Goal: Complete application form

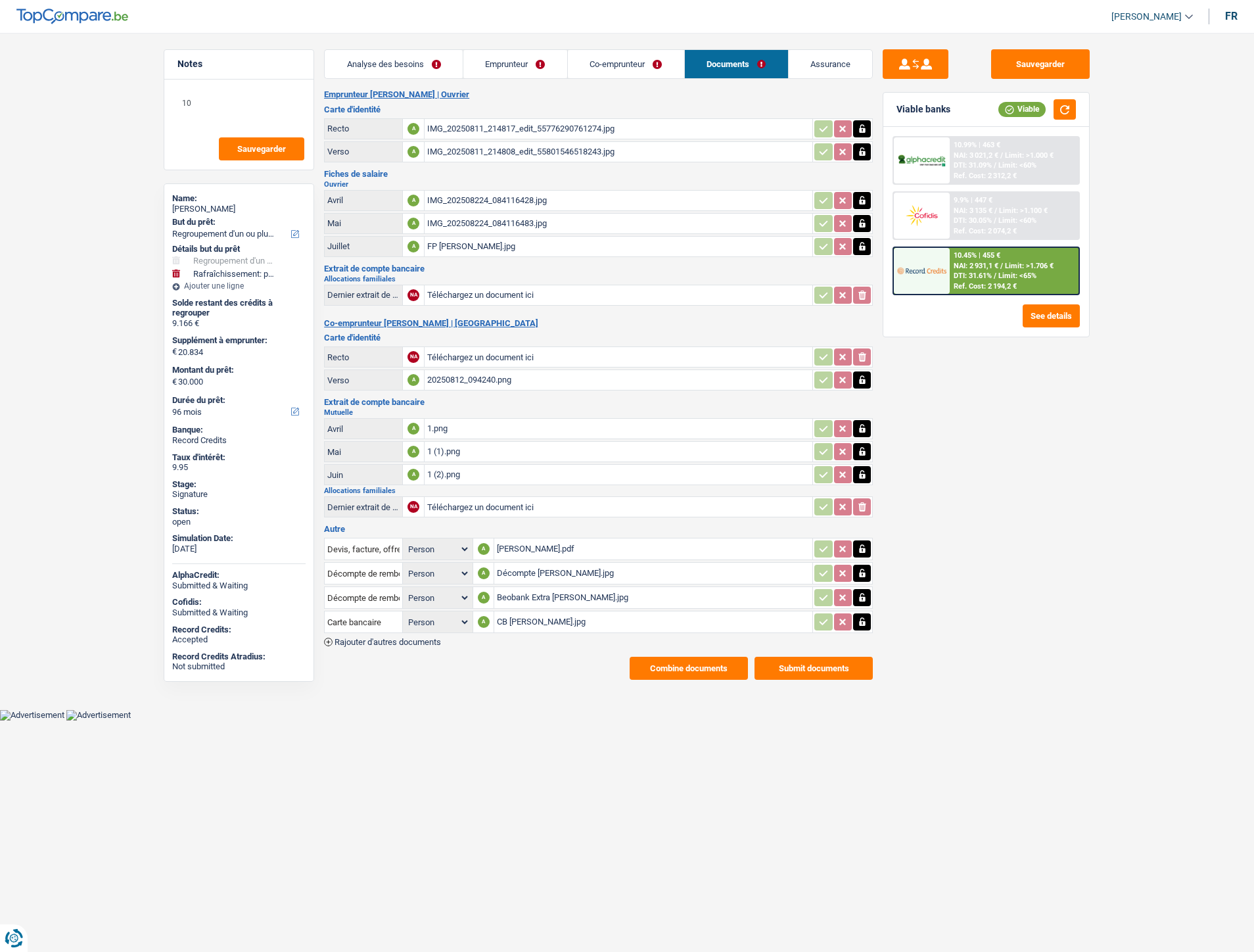
select select "refinancing"
select select "houseOrGarden"
select select "96"
click at [533, 620] on div "CB [PERSON_NAME].jpg" at bounding box center [653, 621] width 313 height 20
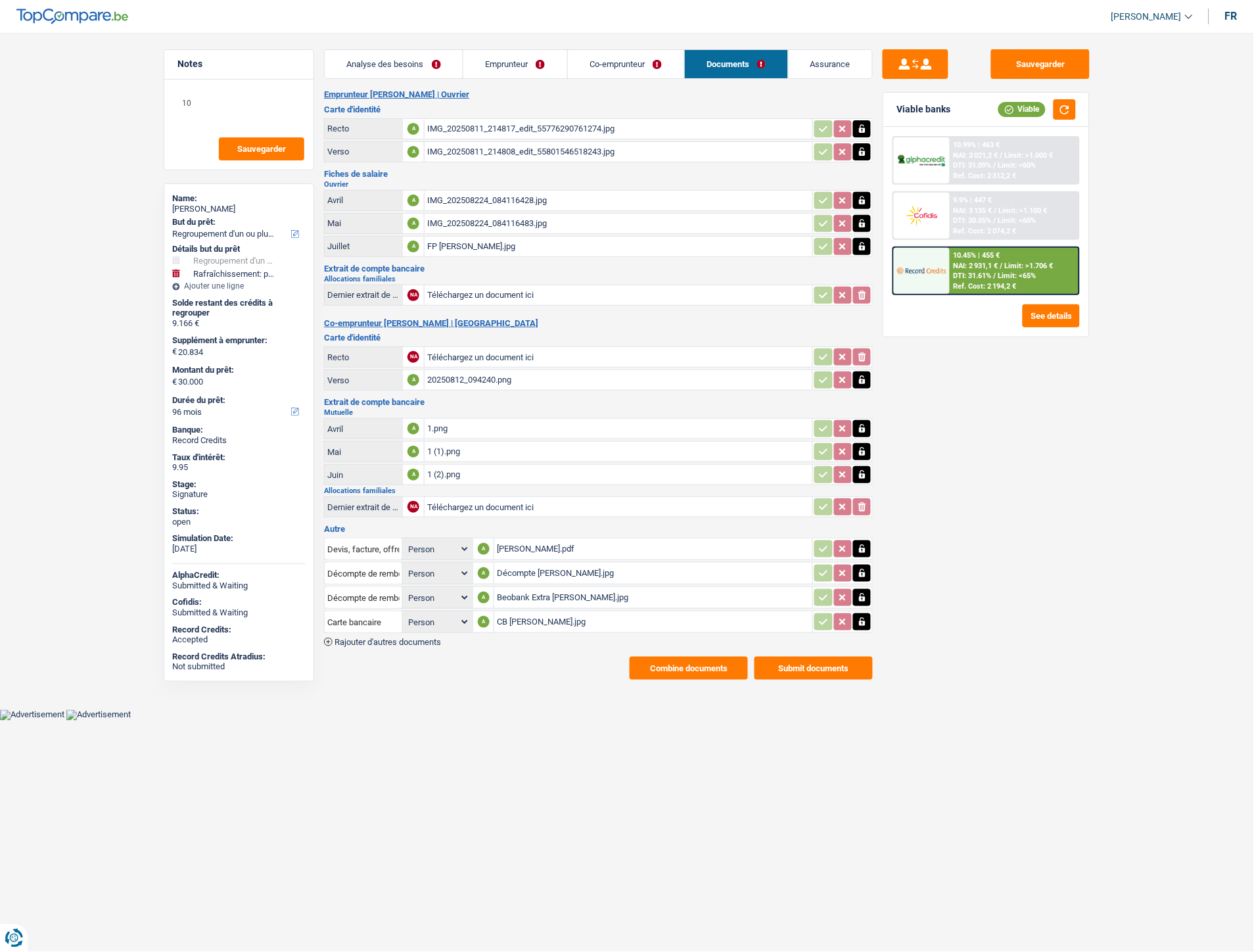
click at [379, 637] on span "Rajouter d'autres documents" at bounding box center [387, 642] width 107 height 9
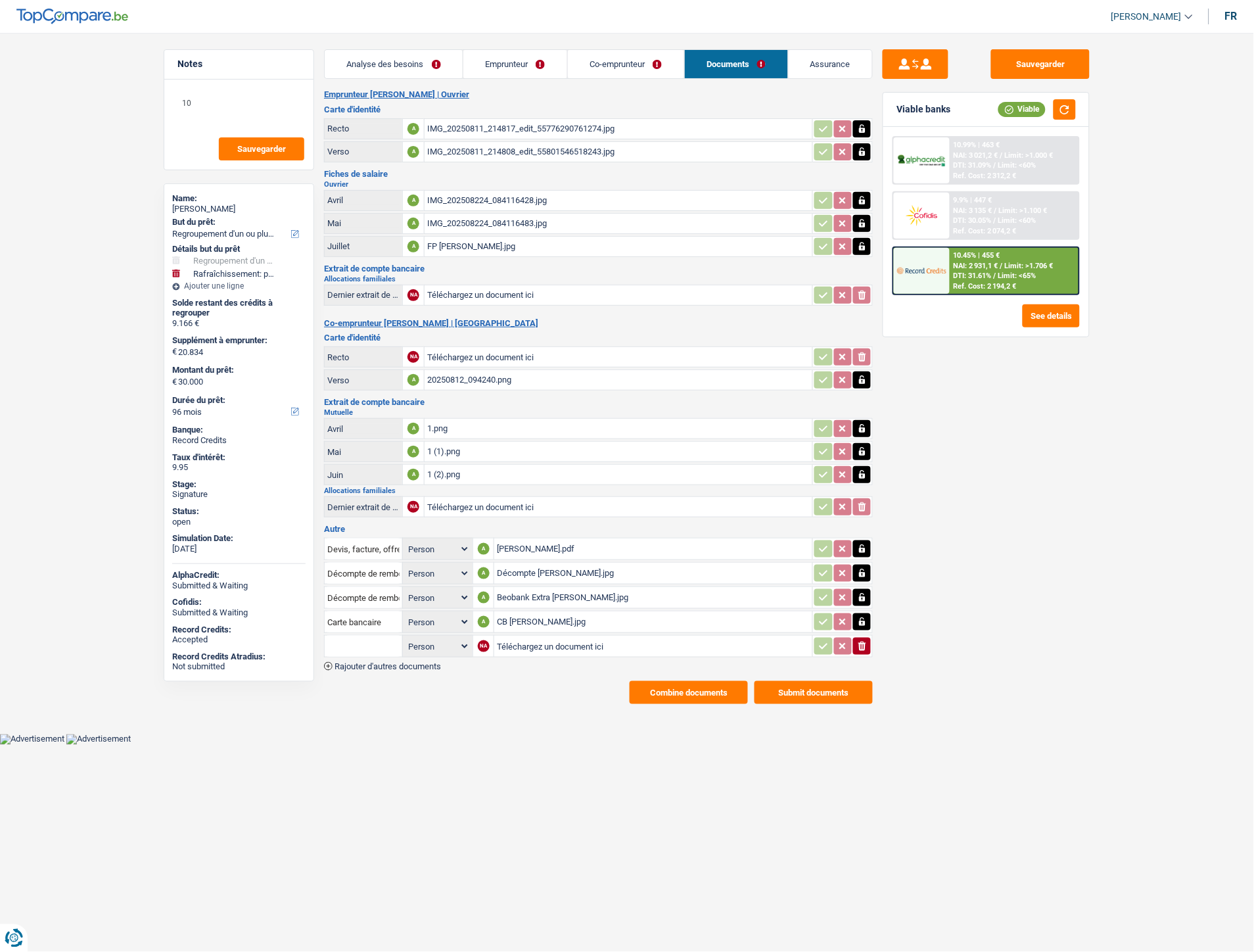
click at [511, 639] on input "Téléchargez un document ici" at bounding box center [653, 646] width 313 height 20
type input "C:\fakepath\CB [PERSON_NAME].pdf"
click at [347, 641] on input "text" at bounding box center [363, 646] width 72 height 21
click at [372, 666] on li "Carte bancaire" at bounding box center [399, 672] width 135 height 16
type input "Carte bancaire"
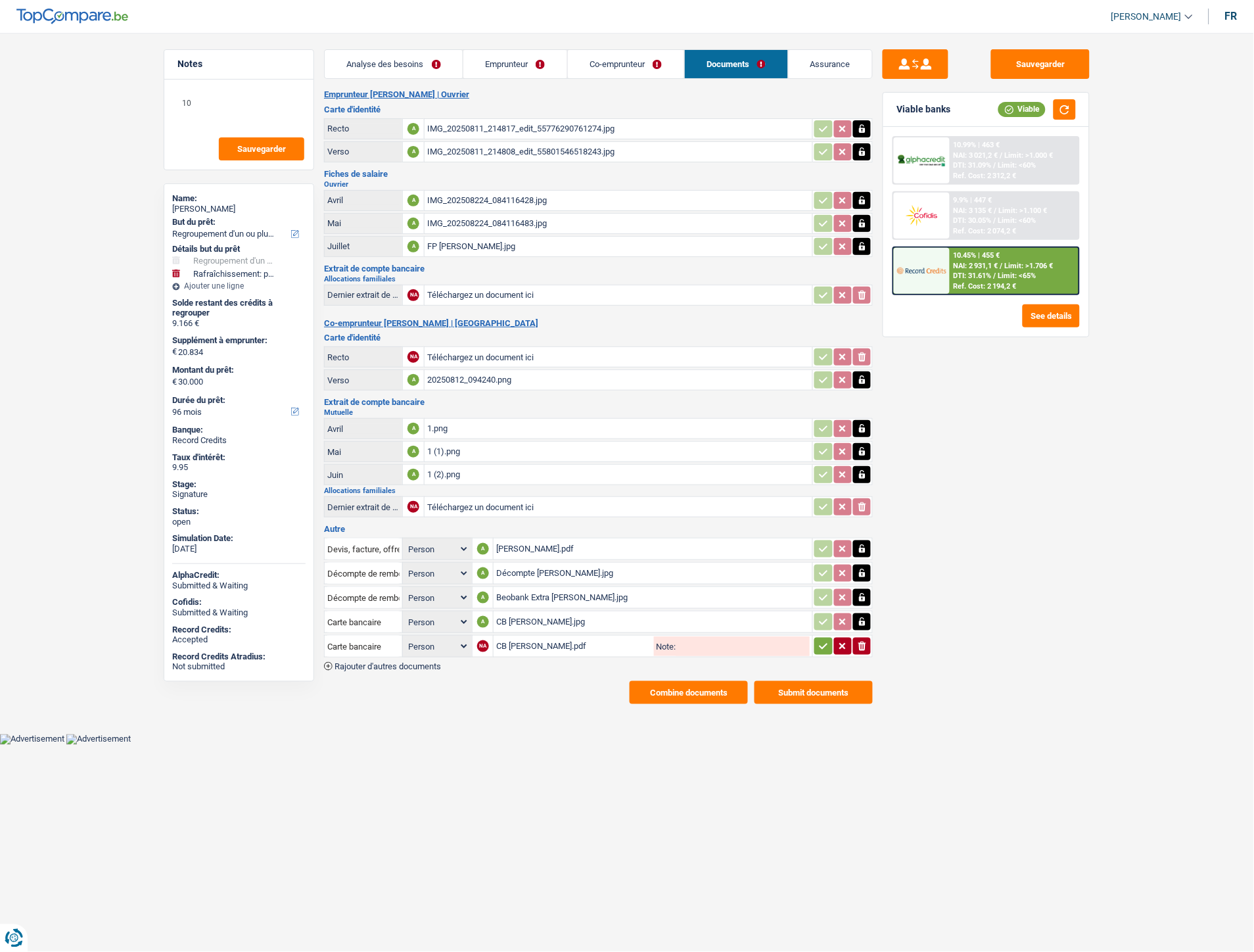
click at [390, 662] on span "Rajouter d'autres documents" at bounding box center [387, 667] width 107 height 9
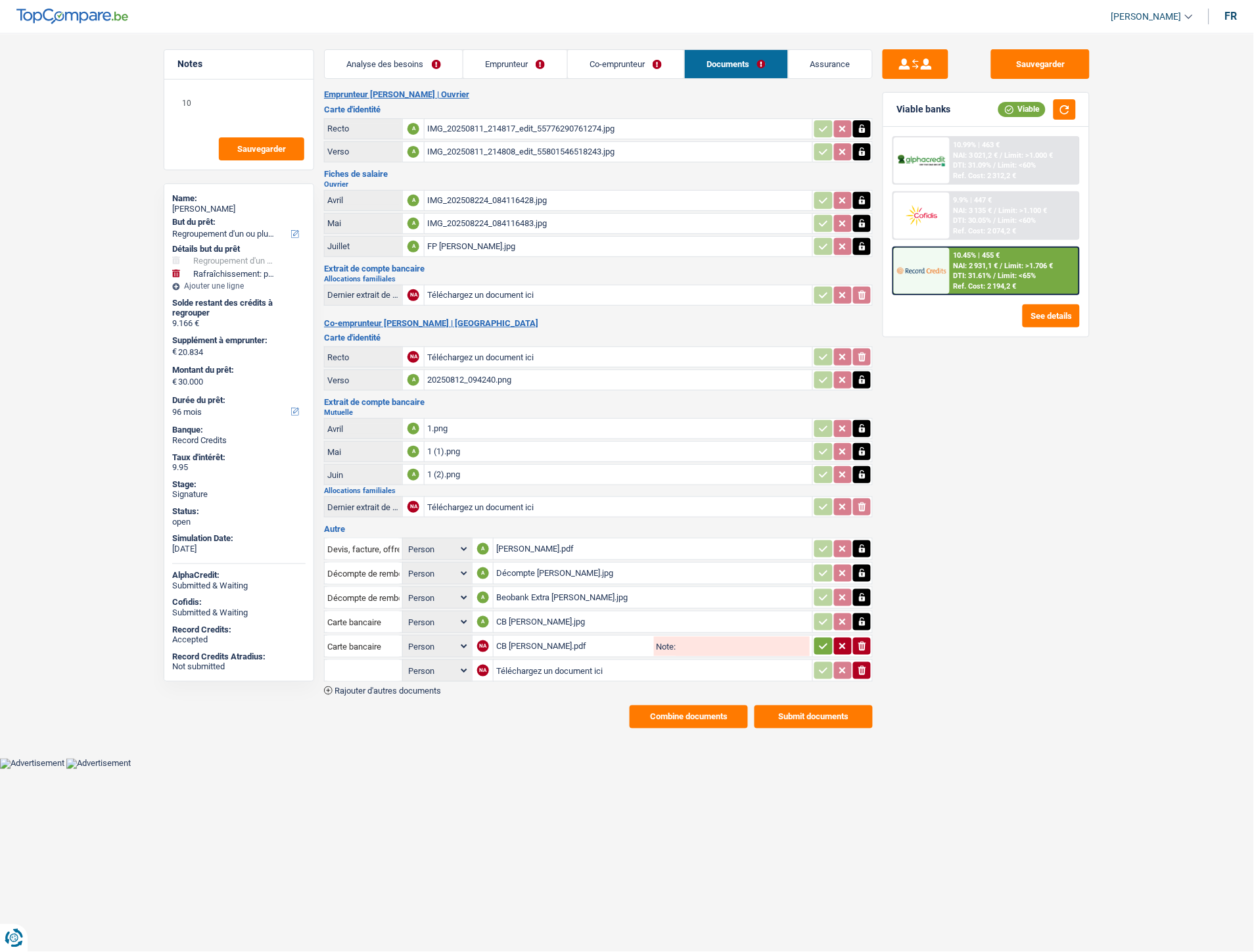
drag, startPoint x: 544, startPoint y: 660, endPoint x: 534, endPoint y: 636, distance: 26.0
click at [542, 660] on input "Téléchargez un document ici" at bounding box center [652, 670] width 314 height 20
type input "C:\fakepath\Décompte [PERSON_NAME].pdf"
click at [350, 662] on input "text" at bounding box center [363, 670] width 72 height 21
drag, startPoint x: 456, startPoint y: 714, endPoint x: 460, endPoint y: 705, distance: 9.8
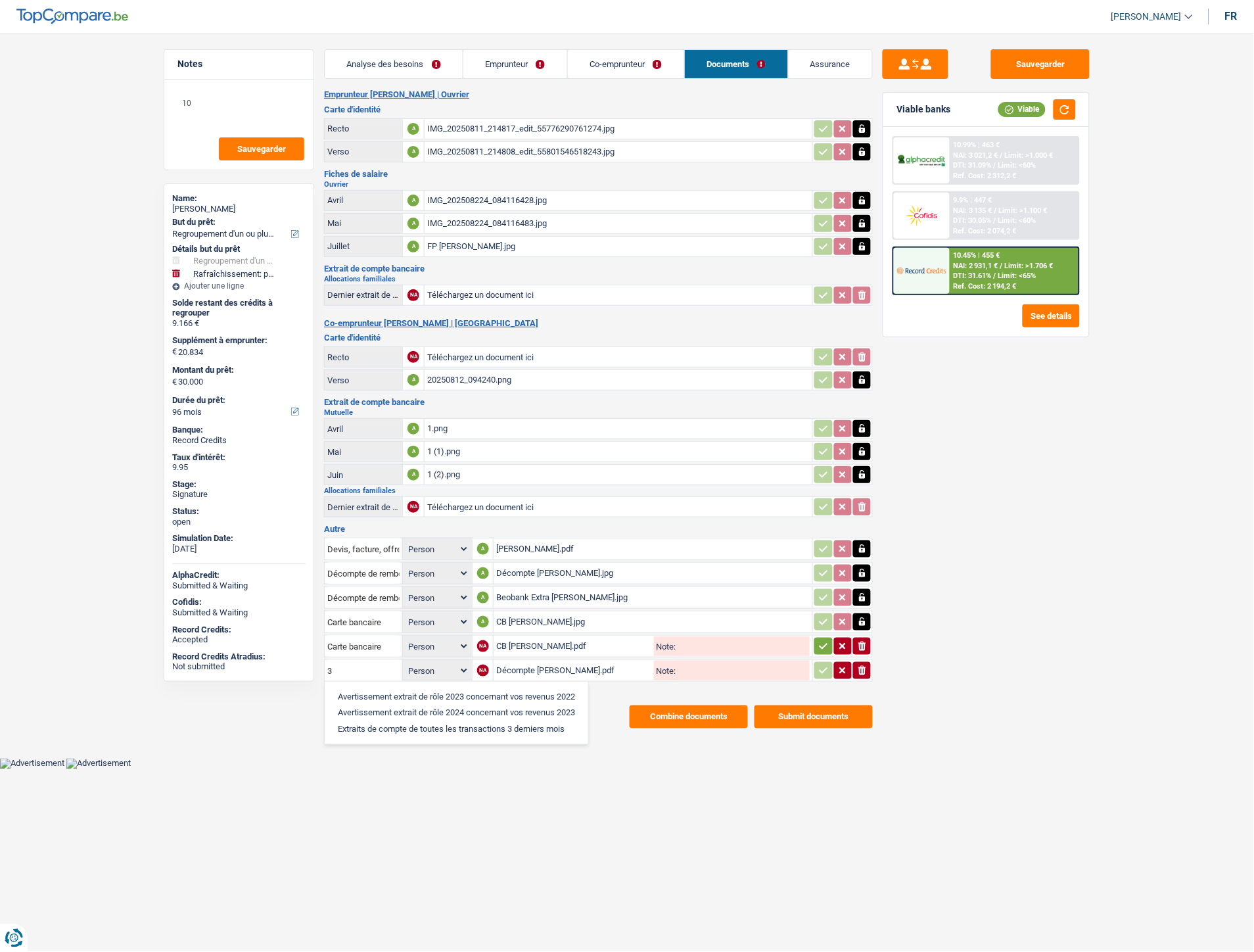
click at [455, 721] on li "Extraits de compte de toutes les transactions 3 derniers mois" at bounding box center [457, 729] width 251 height 16
type input "Extraits de compte de toutes les transactions 3 derniers mois"
click at [422, 686] on span "Rajouter d'autres documents" at bounding box center [387, 691] width 107 height 9
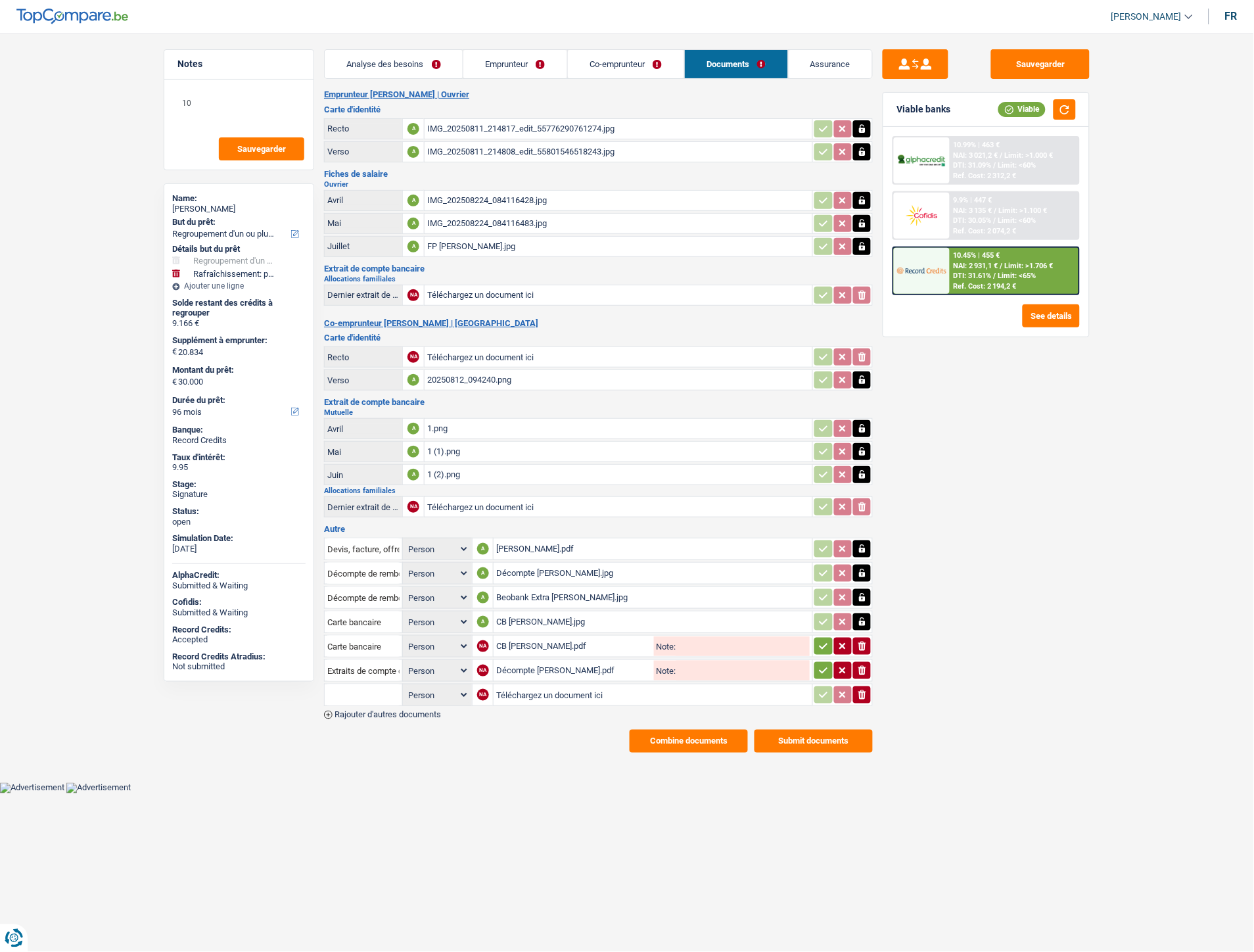
click at [511, 685] on input "Téléchargez un document ici" at bounding box center [652, 695] width 314 height 20
type input "C:\fakepath\Extrait Mutuelle.pdf"
click at [359, 691] on input "text" at bounding box center [363, 695] width 72 height 21
type input "m"
click at [396, 713] on li "Extraits de compte de toutes les transactions 3 derniers mois" at bounding box center [451, 721] width 240 height 16
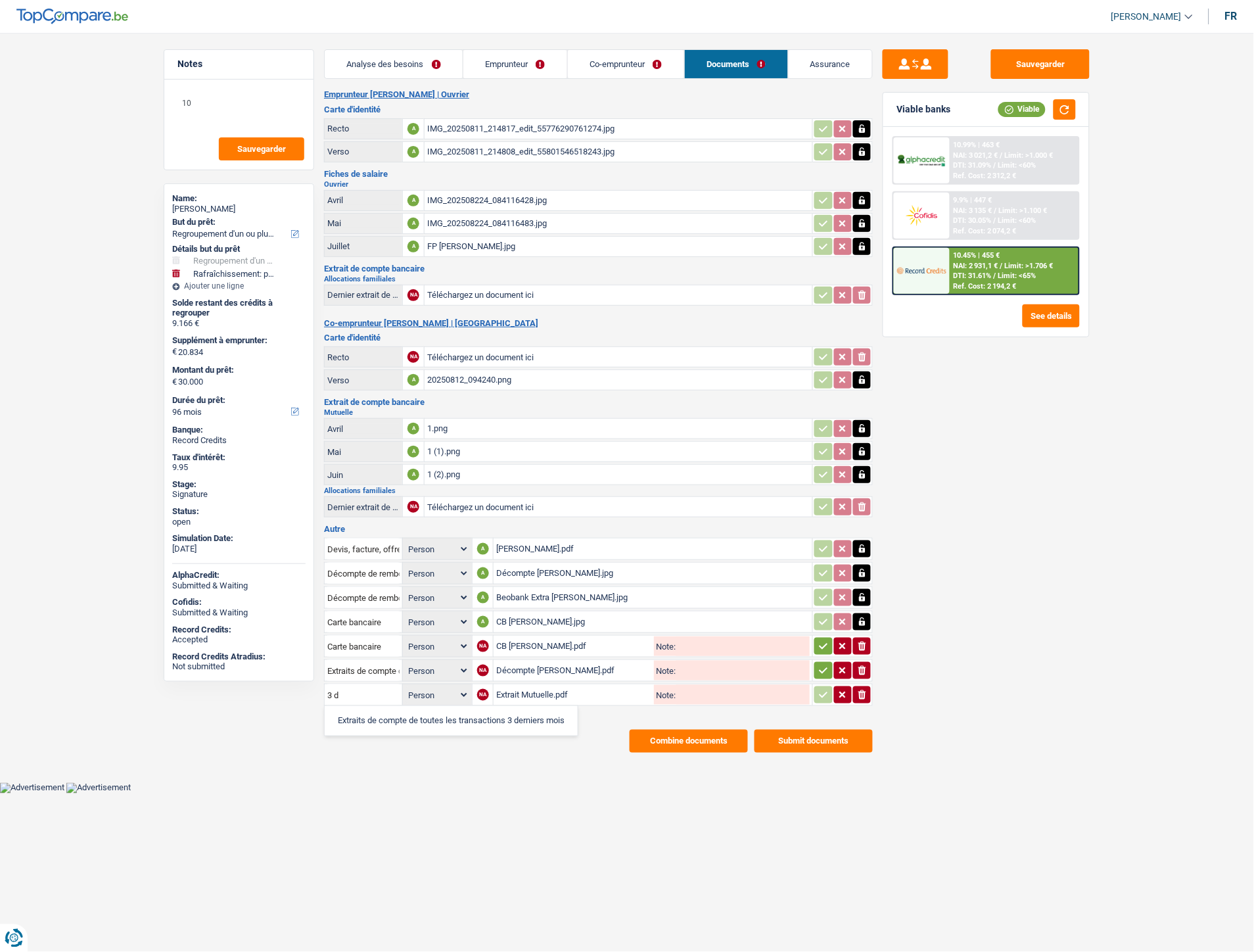
type input "Extraits de compte de toutes les transactions 3 derniers mois"
click at [397, 710] on span "Rajouter d'autres documents" at bounding box center [387, 715] width 107 height 9
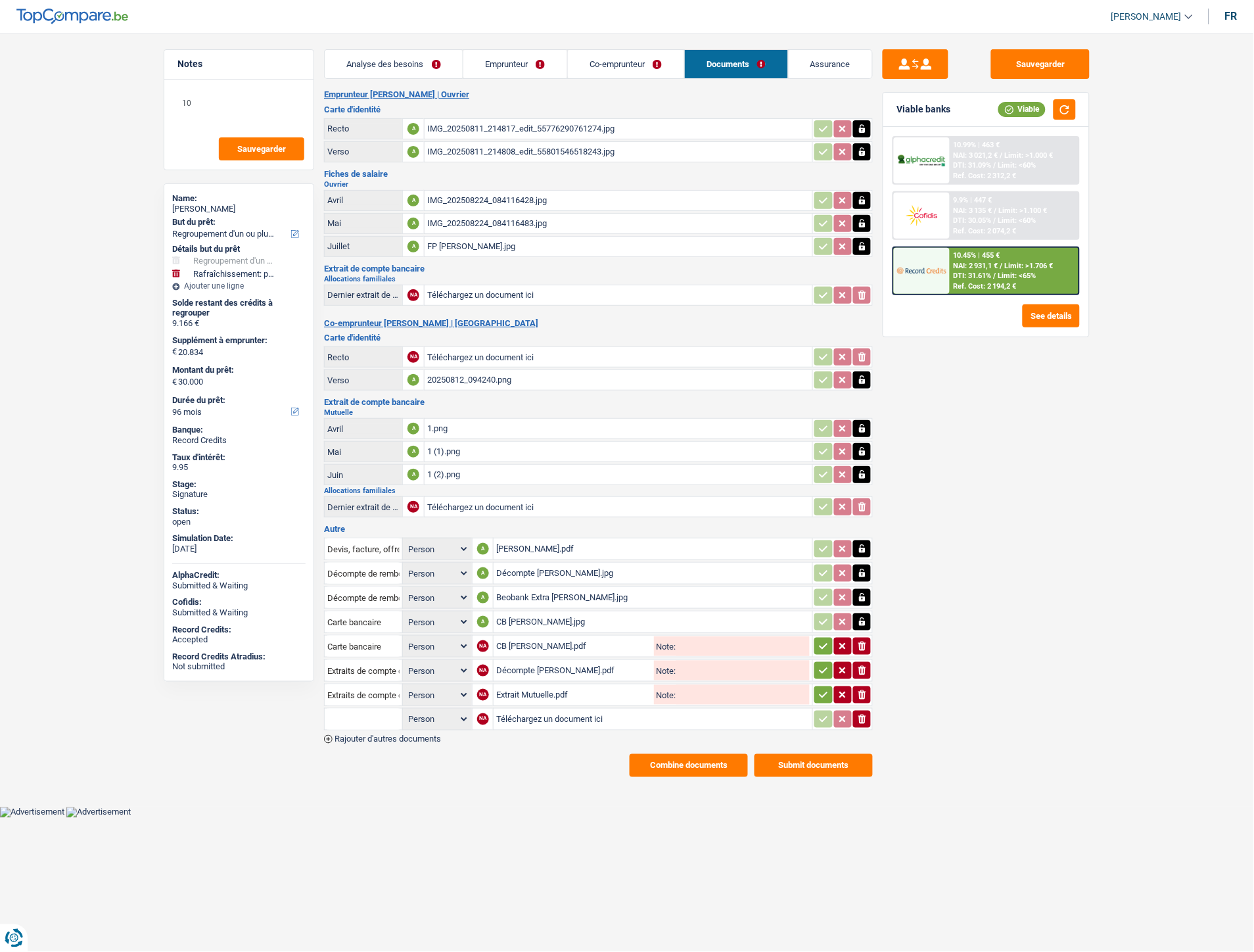
click at [524, 710] on input "Téléchargez un document ici" at bounding box center [652, 719] width 314 height 20
type input "C:\fakepath\FP [PERSON_NAME].pdf"
click at [355, 710] on input "text" at bounding box center [363, 719] width 72 height 21
click at [396, 770] on li "Extraits de compte de toutes les transactions 3 derniers mois" at bounding box center [457, 778] width 251 height 16
type input "Extraits de compte de toutes les transactions 3 derniers mois"
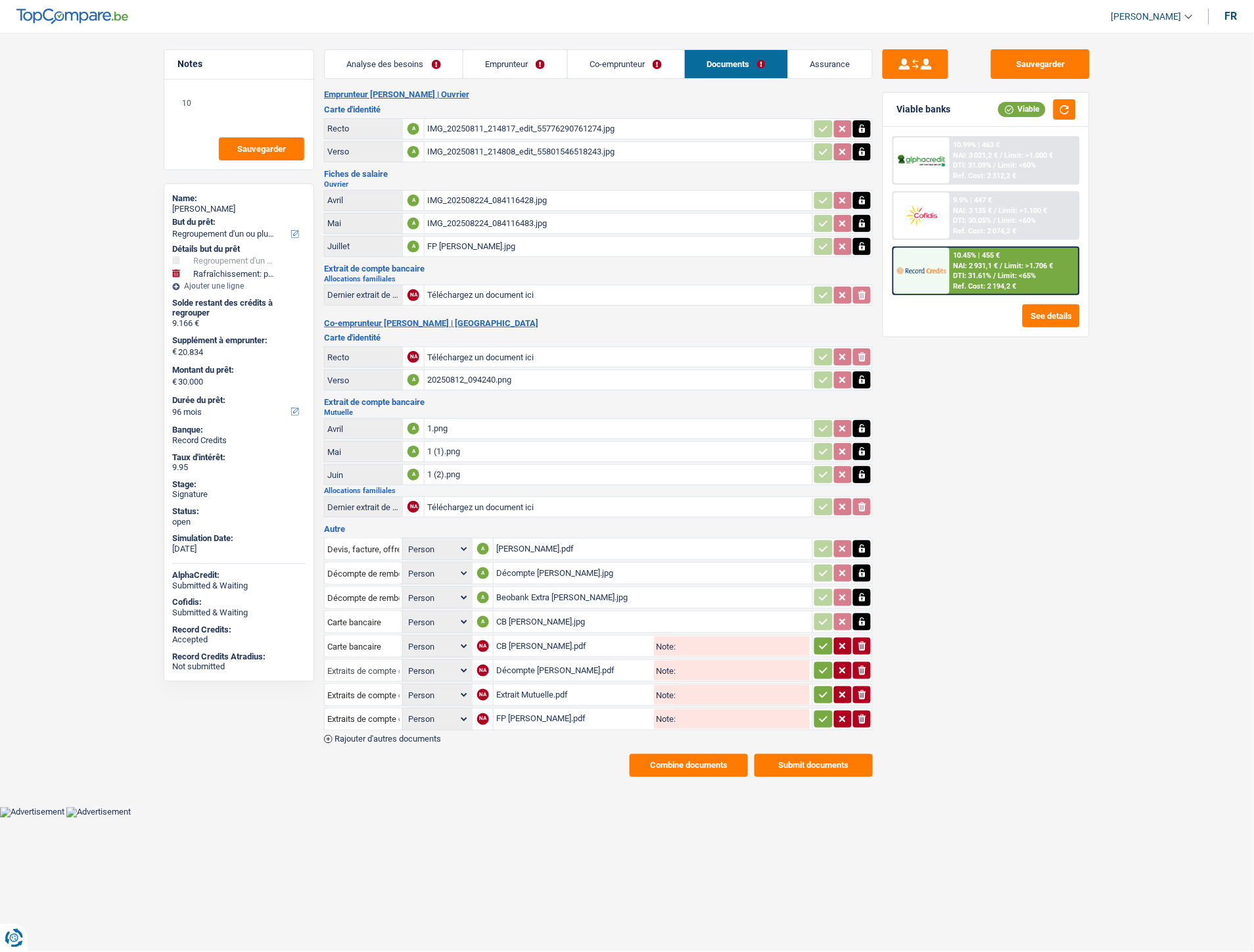
click at [362, 666] on input "Extraits de compte de toutes les transactions 3 derniers mois" at bounding box center [363, 670] width 72 height 21
click at [375, 688] on li "Décompte de remboursement anticipé" at bounding box center [419, 696] width 176 height 16
type input "Décompte de remboursement anticipé"
click at [392, 722] on div "Devis, facture, offre, bon de commande Person Emprunteur Co-emprunteur A [PERSO…" at bounding box center [598, 640] width 548 height 208
click at [392, 735] on span "Rajouter d'autres documents" at bounding box center [387, 740] width 107 height 9
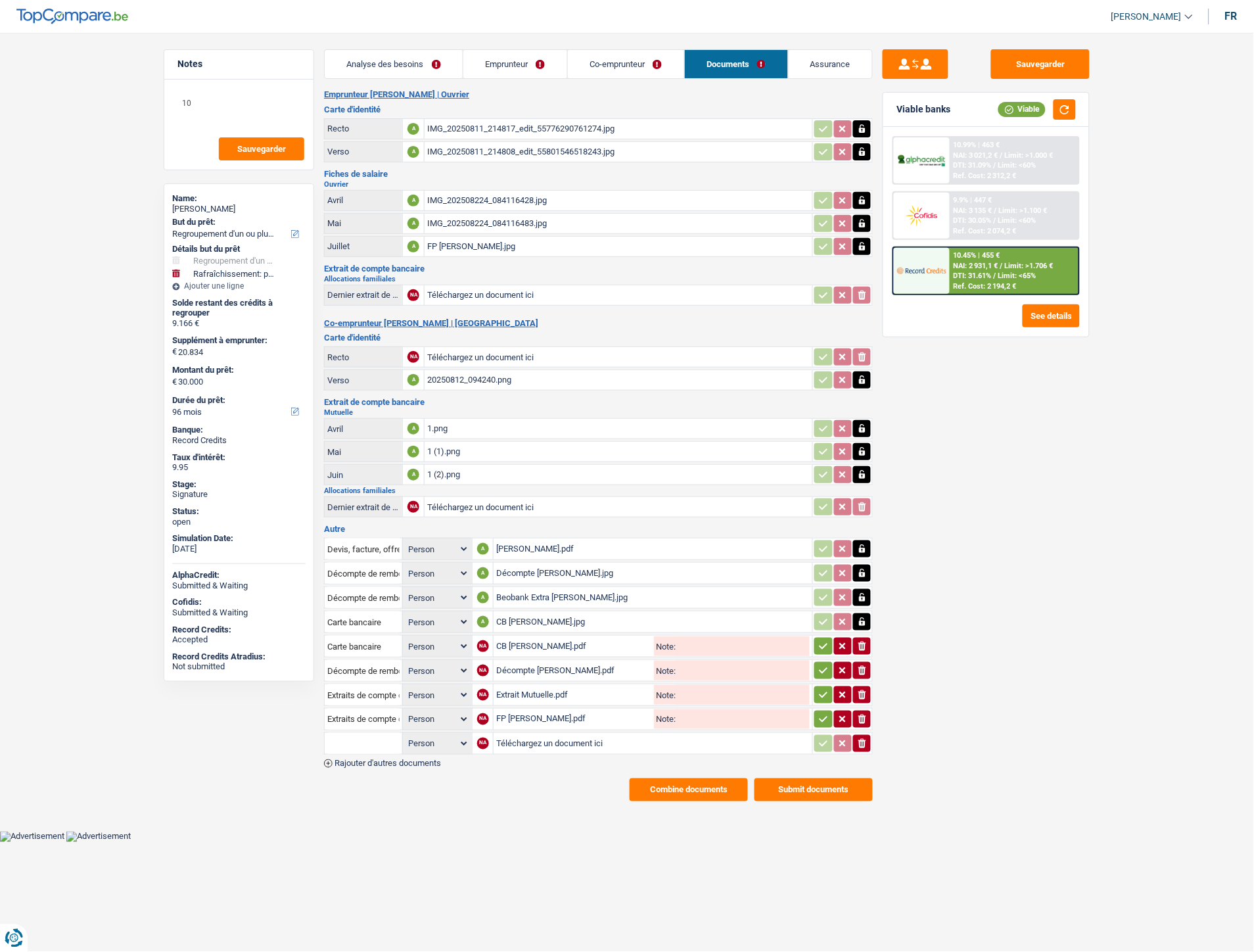
drag, startPoint x: 507, startPoint y: 800, endPoint x: 519, endPoint y: 717, distance: 83.9
click at [507, 797] on main "Notes 10 Sauvegarder Name: [PERSON_NAME] But du prêt: Confort maison: meubles, …" at bounding box center [627, 425] width 1254 height 812
click at [534, 735] on input "Téléchargez un document ici" at bounding box center [652, 743] width 314 height 20
type input "C:\fakepath\WhatsApp Image [DATE] à 16.45.44_02987aea.jpg"
click at [359, 733] on input "text" at bounding box center [363, 744] width 72 height 21
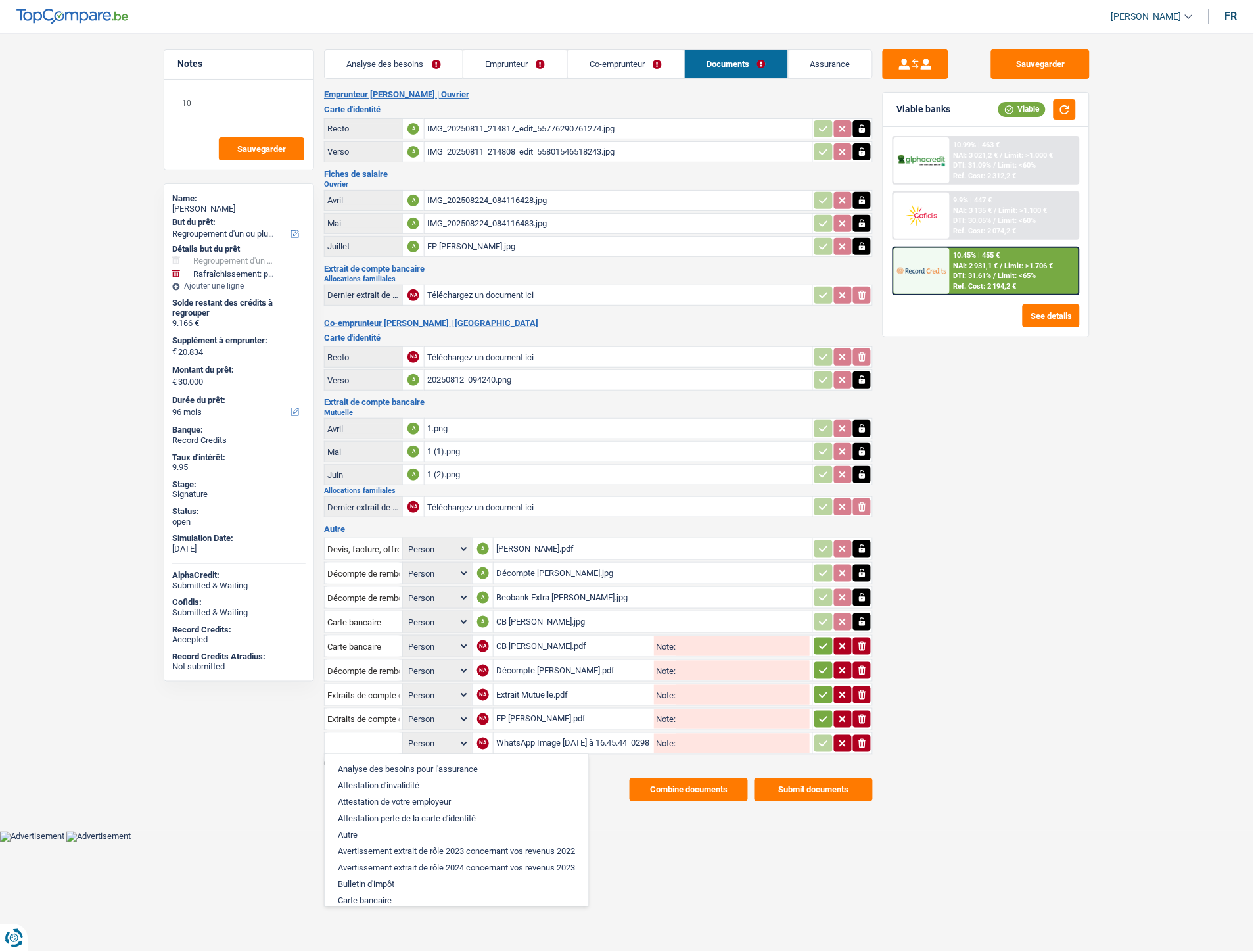
click at [977, 748] on div "Sauvegarder Viable banks Viable 10.99% | 463 € NAI: 3 021,2 € / Limit: >1.000 €…" at bounding box center [986, 488] width 227 height 878
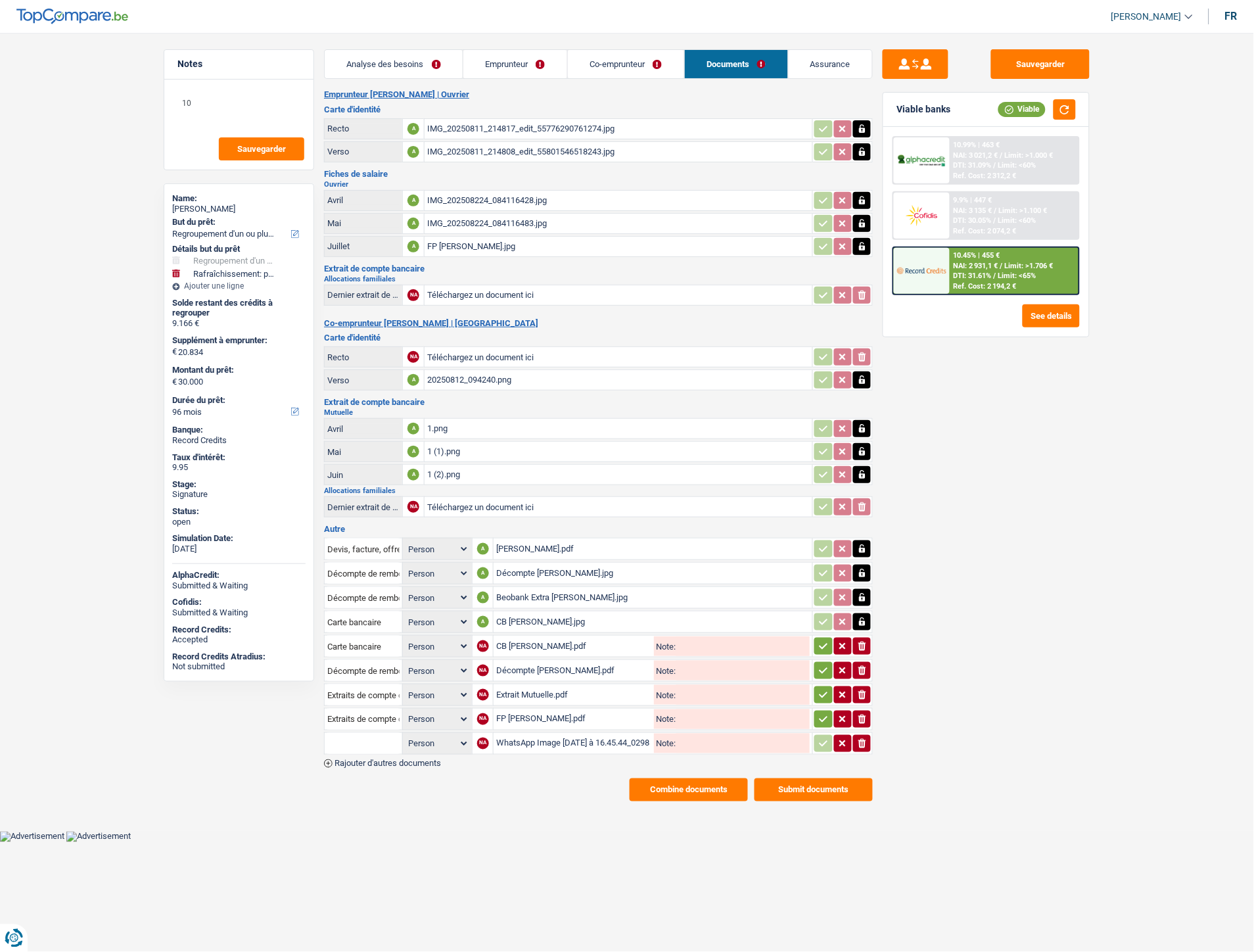
click at [867, 737] on icon "ionicons-v5-e" at bounding box center [862, 743] width 11 height 13
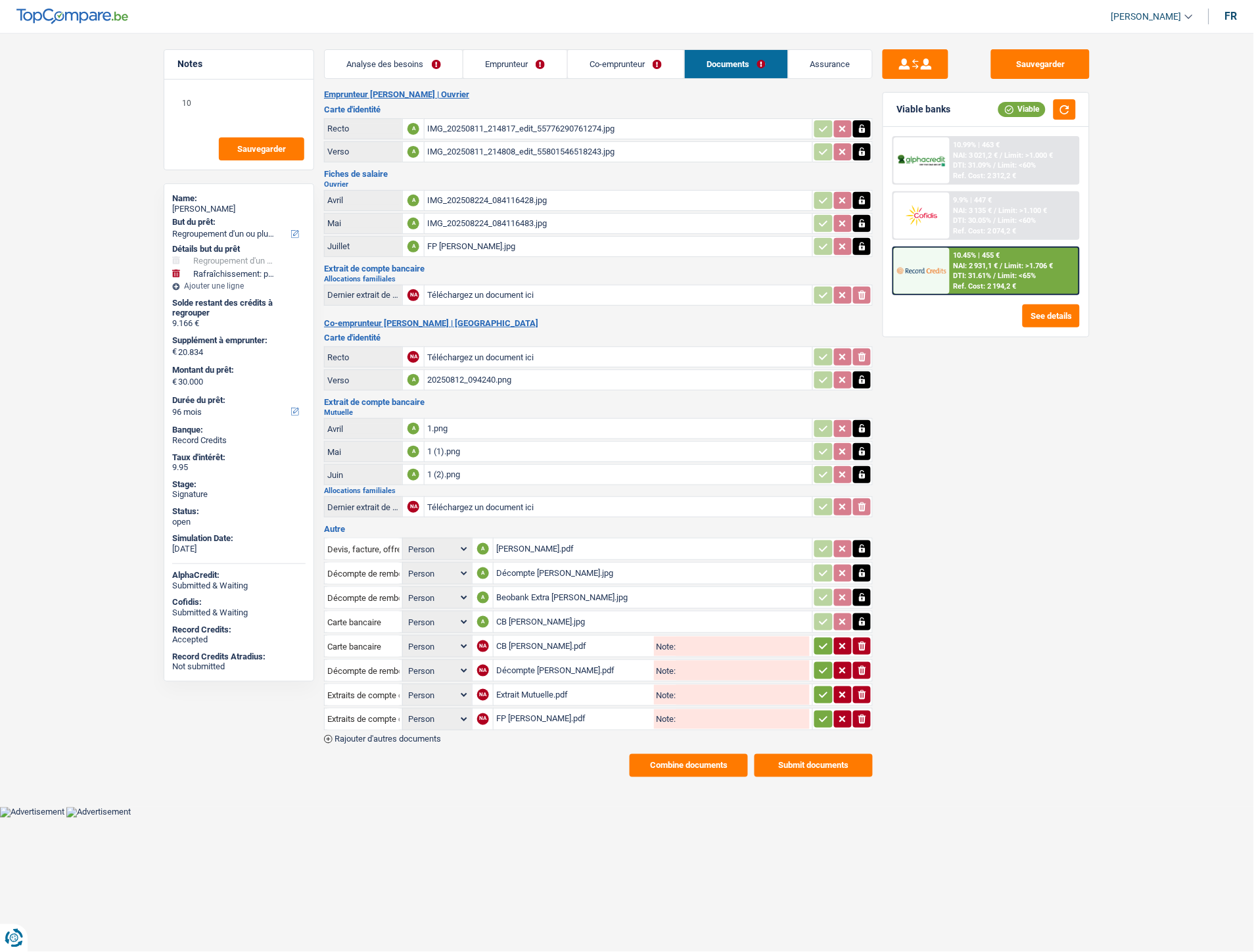
click at [386, 735] on span "Rajouter d'autres documents" at bounding box center [387, 740] width 107 height 9
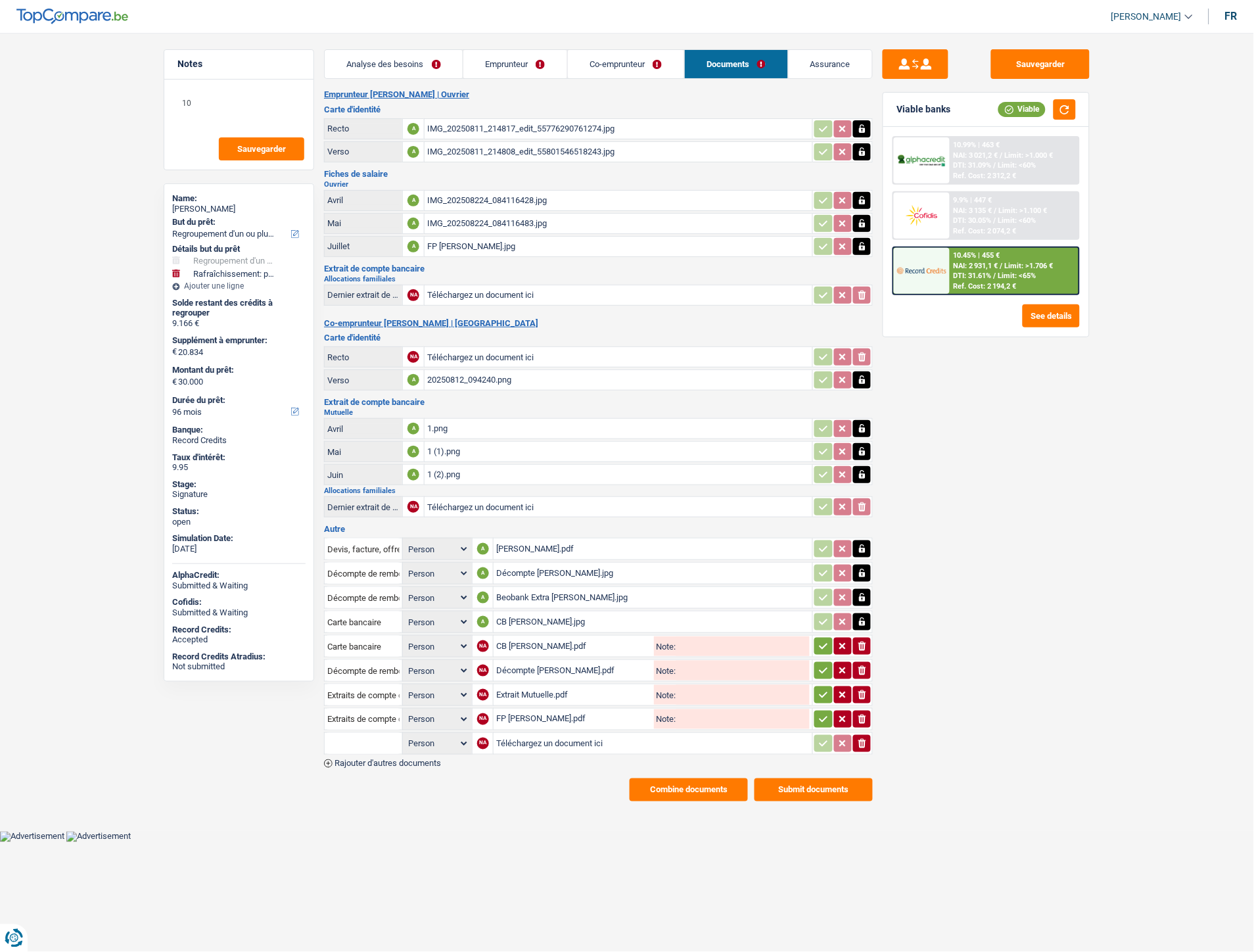
click at [517, 735] on input "Téléchargez un document ici" at bounding box center [652, 743] width 314 height 20
click at [824, 640] on icon "button" at bounding box center [824, 646] width 11 height 13
click at [821, 665] on icon "button" at bounding box center [824, 670] width 11 height 13
click at [820, 688] on icon "button" at bounding box center [824, 694] width 11 height 13
click at [821, 713] on icon "button" at bounding box center [824, 719] width 11 height 13
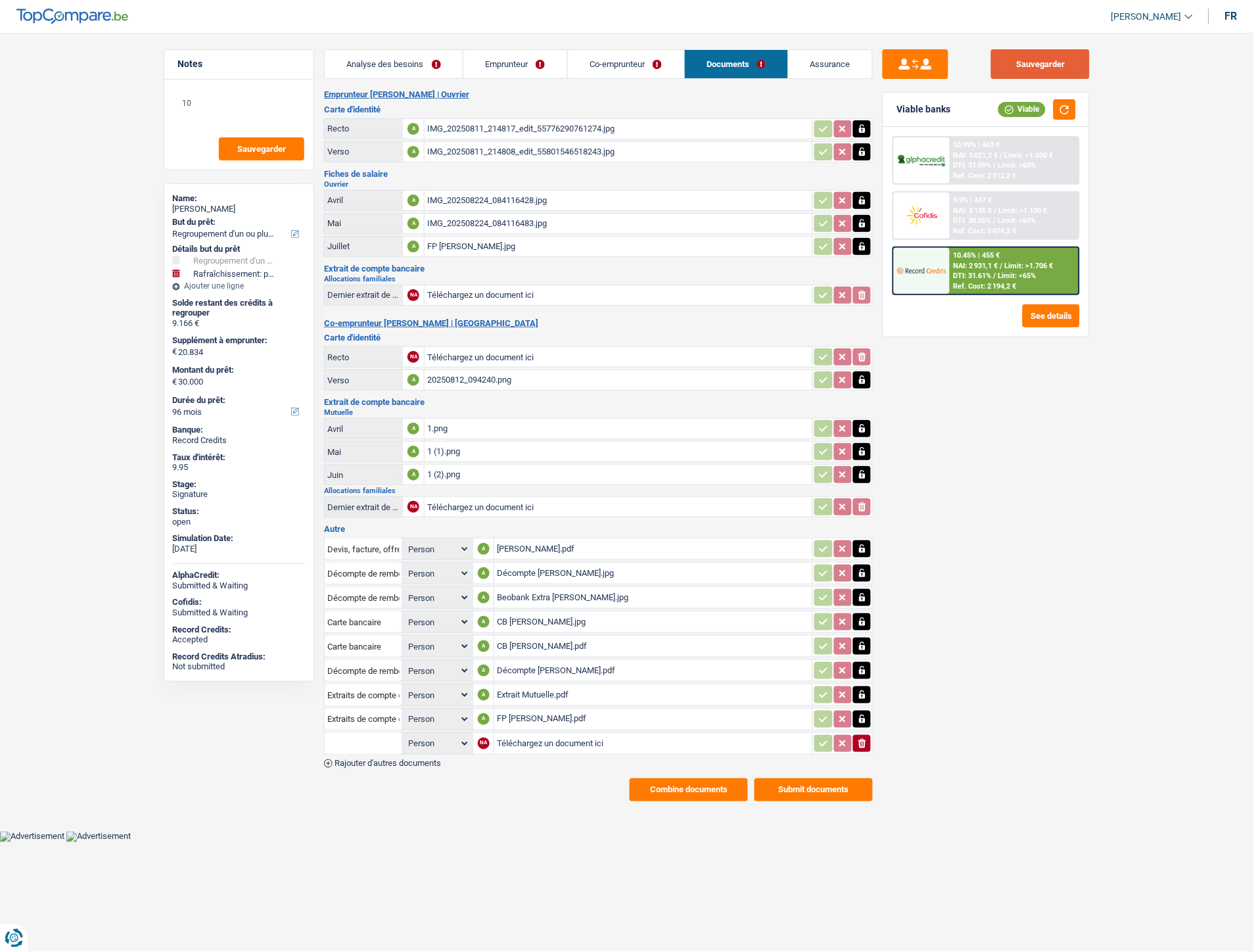
click at [1023, 62] on button "Sauvegarder" at bounding box center [1040, 63] width 99 height 29
click at [547, 733] on input "Téléchargez un document ici" at bounding box center [653, 743] width 313 height 20
type input "C:\fakepath\Devis Ixina.pdf"
click at [357, 733] on input "text" at bounding box center [363, 744] width 72 height 21
click at [371, 761] on li "Devis, facture, offre, bon de commande" at bounding box center [411, 769] width 160 height 16
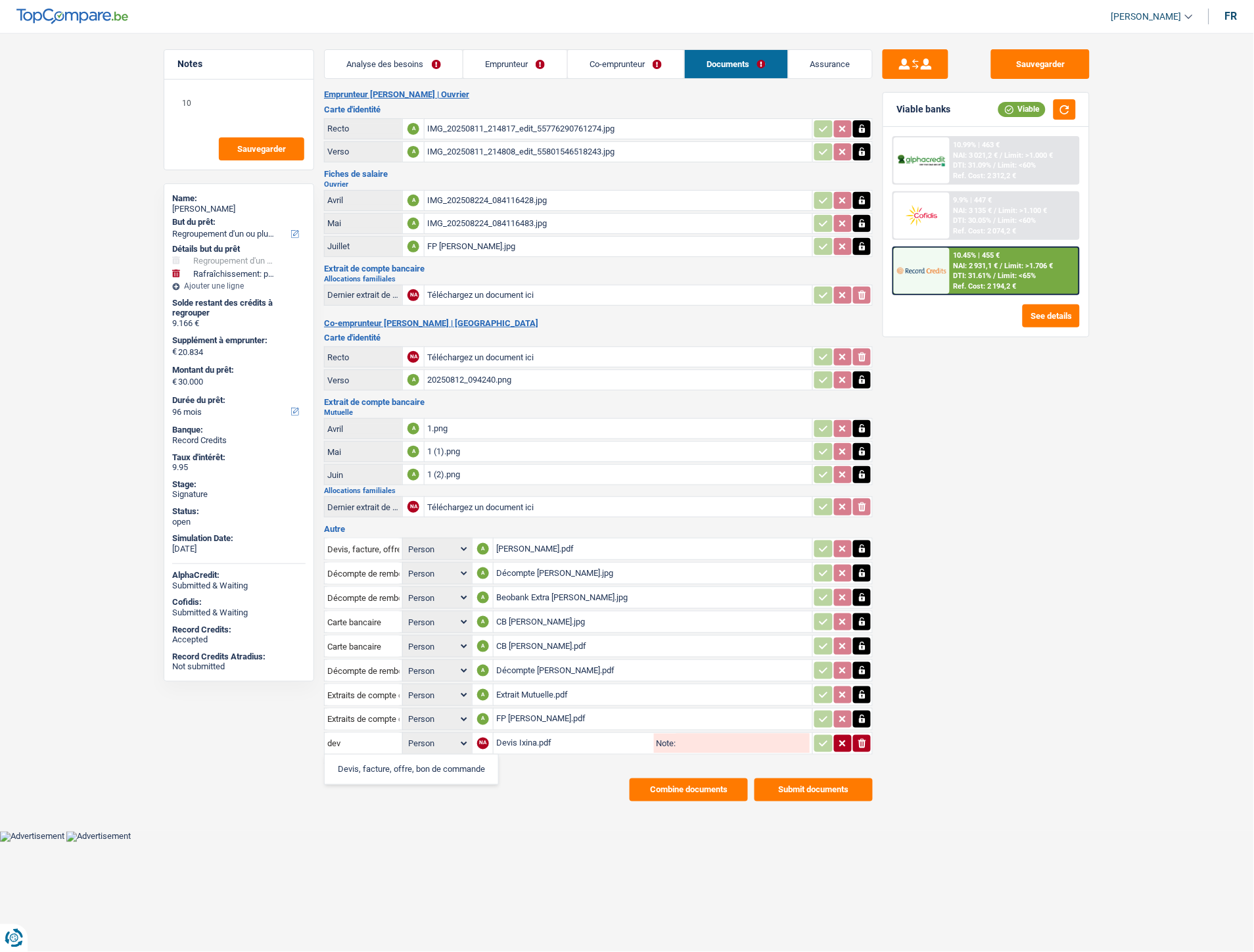
type input "Devis, facture, offre, bon de commande"
click at [824, 737] on icon "button" at bounding box center [824, 743] width 11 height 13
click at [1017, 61] on button "Sauvegarder" at bounding box center [1040, 63] width 99 height 29
click at [535, 660] on div "Décompte [PERSON_NAME].pdf" at bounding box center [653, 670] width 313 height 20
click at [364, 759] on span "Rajouter d'autres documents" at bounding box center [387, 764] width 107 height 9
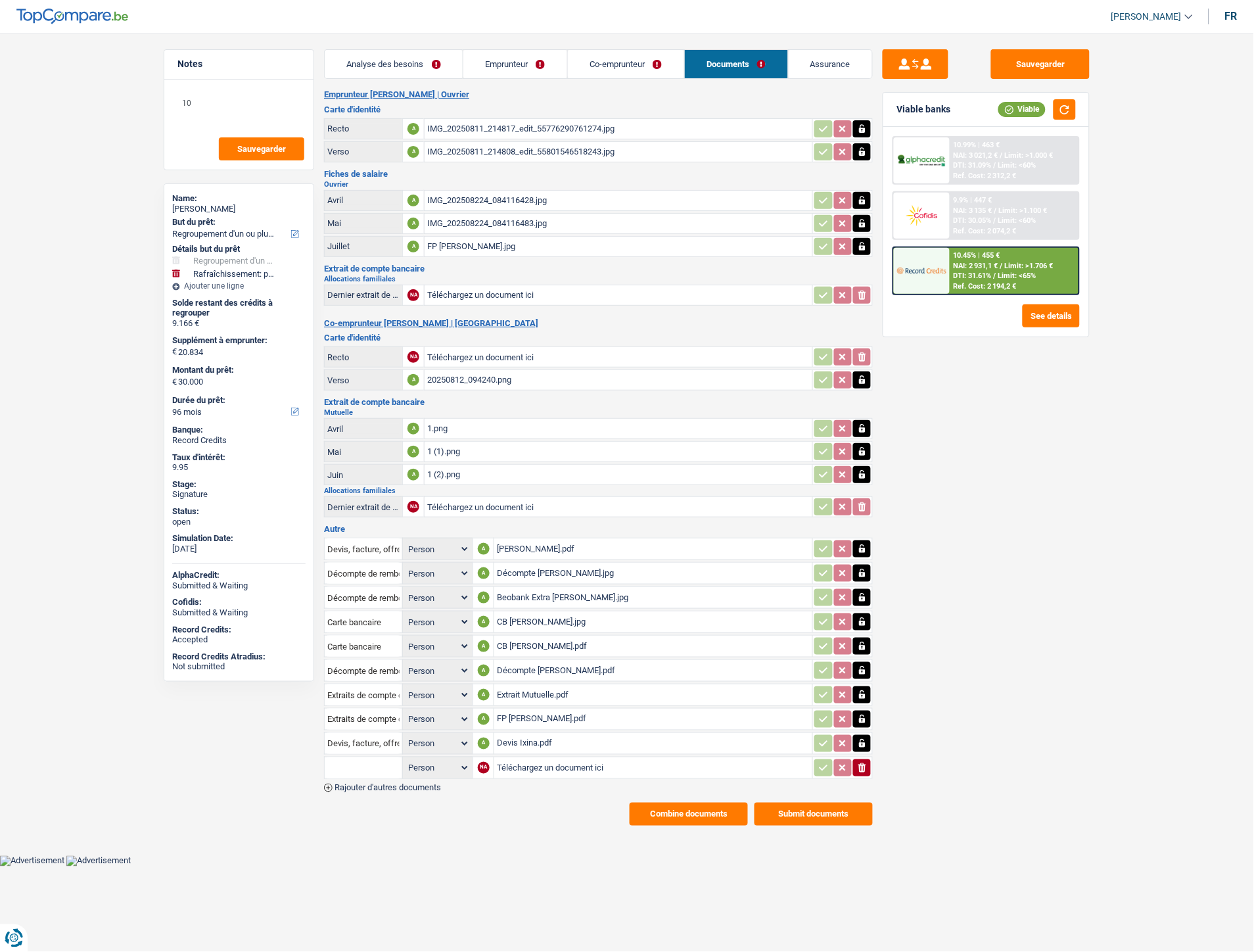
click at [421, 783] on span "Rajouter d'autres documents" at bounding box center [387, 788] width 107 height 9
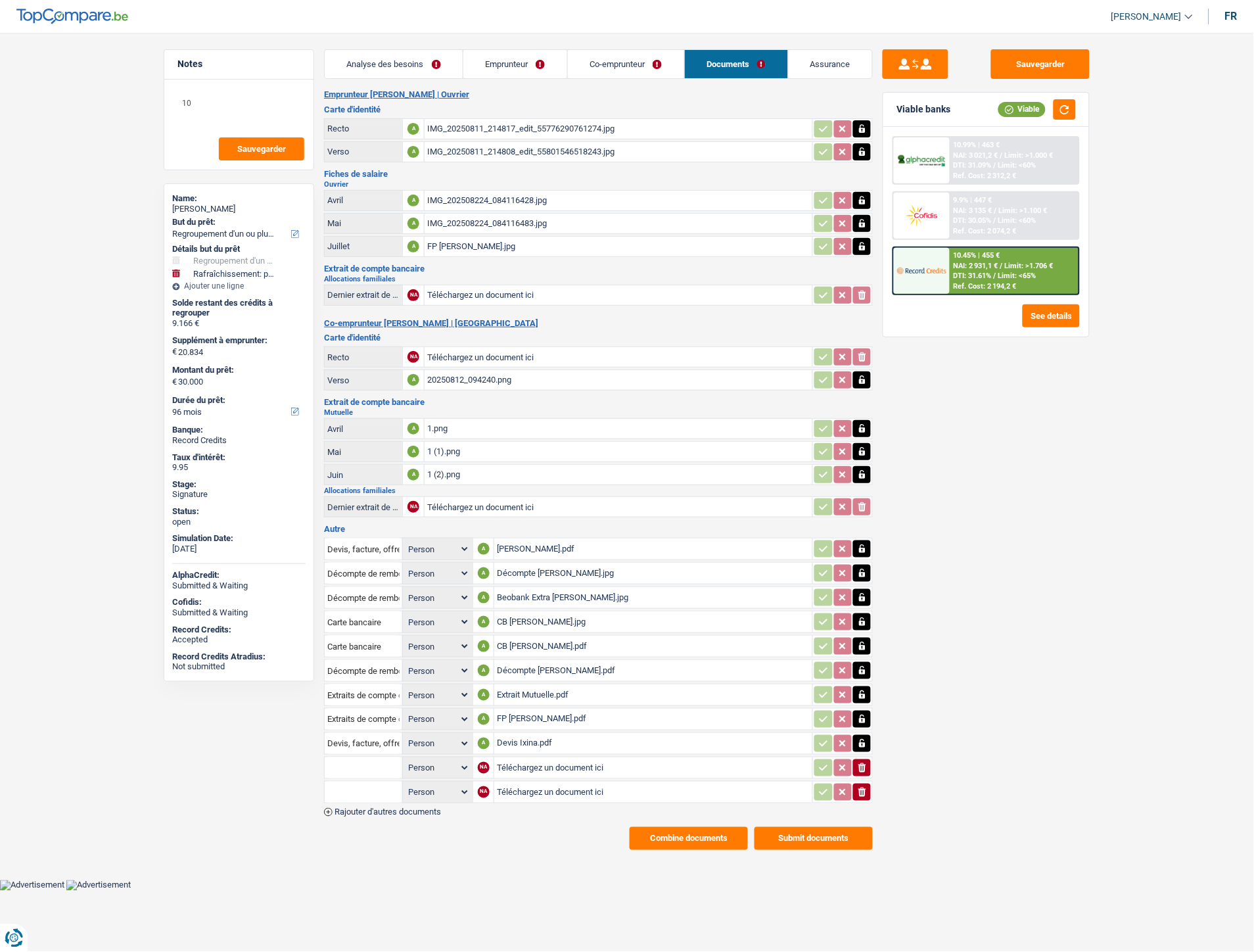
click at [522, 758] on input "Téléchargez un document ici" at bounding box center [653, 768] width 313 height 20
type input "C:\fakepath\WhatsApp Image [DATE] à 16.45.44_02987aea.jpg"
click at [355, 761] on input "text" at bounding box center [363, 768] width 72 height 21
click at [363, 786] on li "Carte bancaire" at bounding box center [399, 794] width 135 height 16
type input "Carte bancaire"
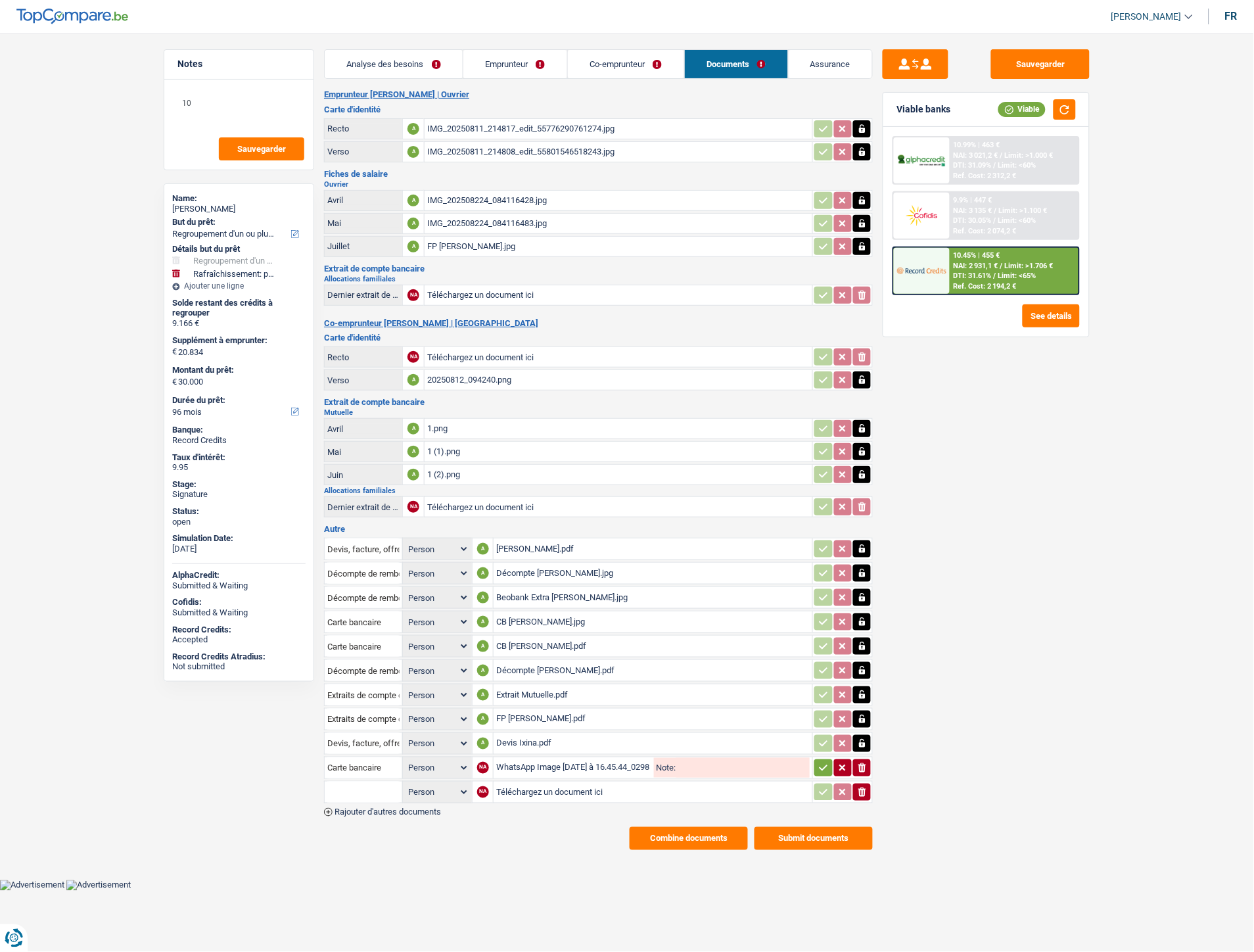
click at [514, 782] on input "Téléchargez un document ici" at bounding box center [652, 792] width 314 height 20
type input "C:\fakepath\[PERSON_NAME].jpeg"
click at [382, 781] on input "text" at bounding box center [363, 792] width 72 height 21
click at [375, 827] on li "Lettre de rénonciation à une ligne de crédit" at bounding box center [418, 835] width 172 height 16
type input "Lettre de rénonciation à une ligne de crédit"
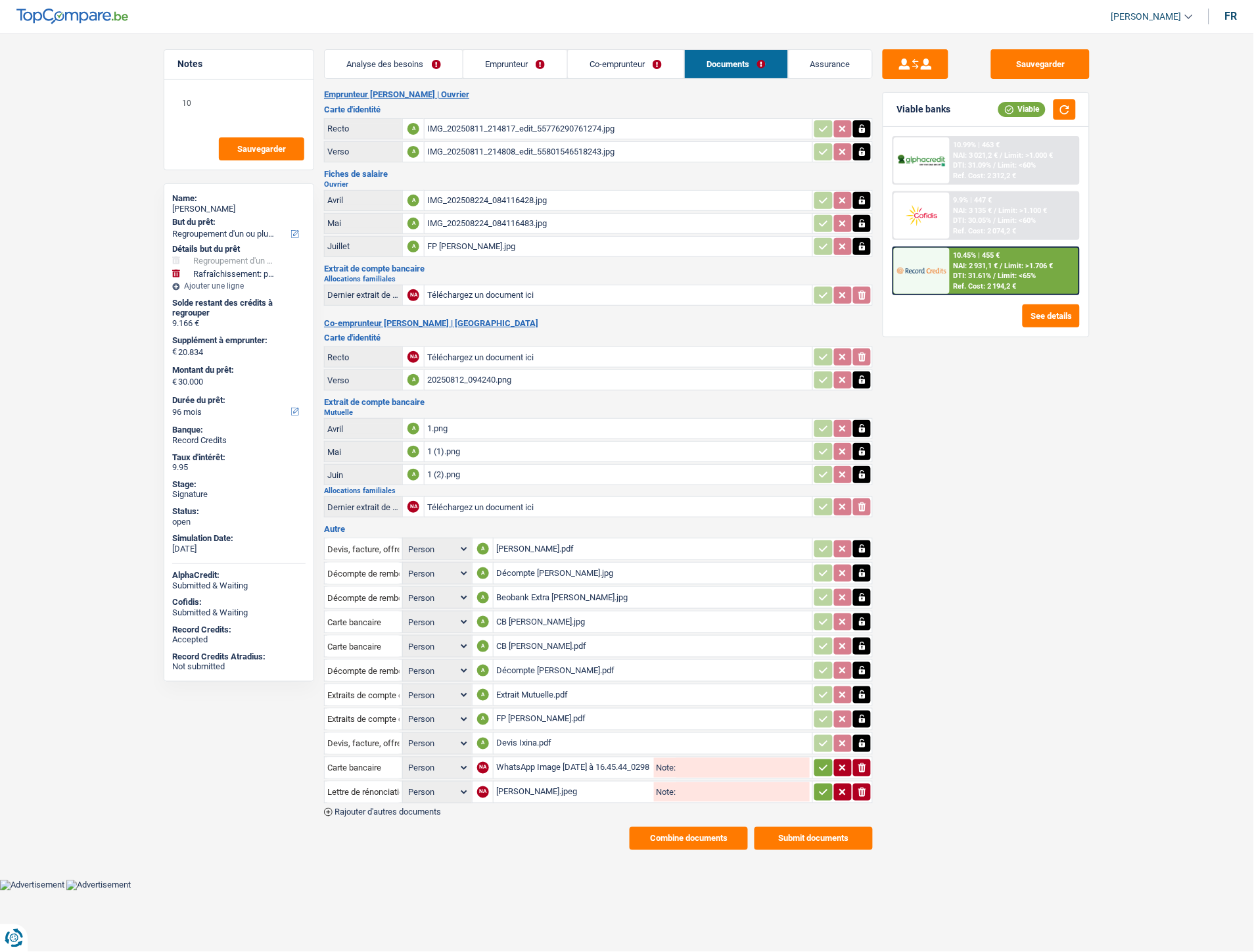
click at [822, 761] on icon "button" at bounding box center [824, 767] width 11 height 13
click at [819, 786] on icon "button" at bounding box center [824, 792] width 11 height 13
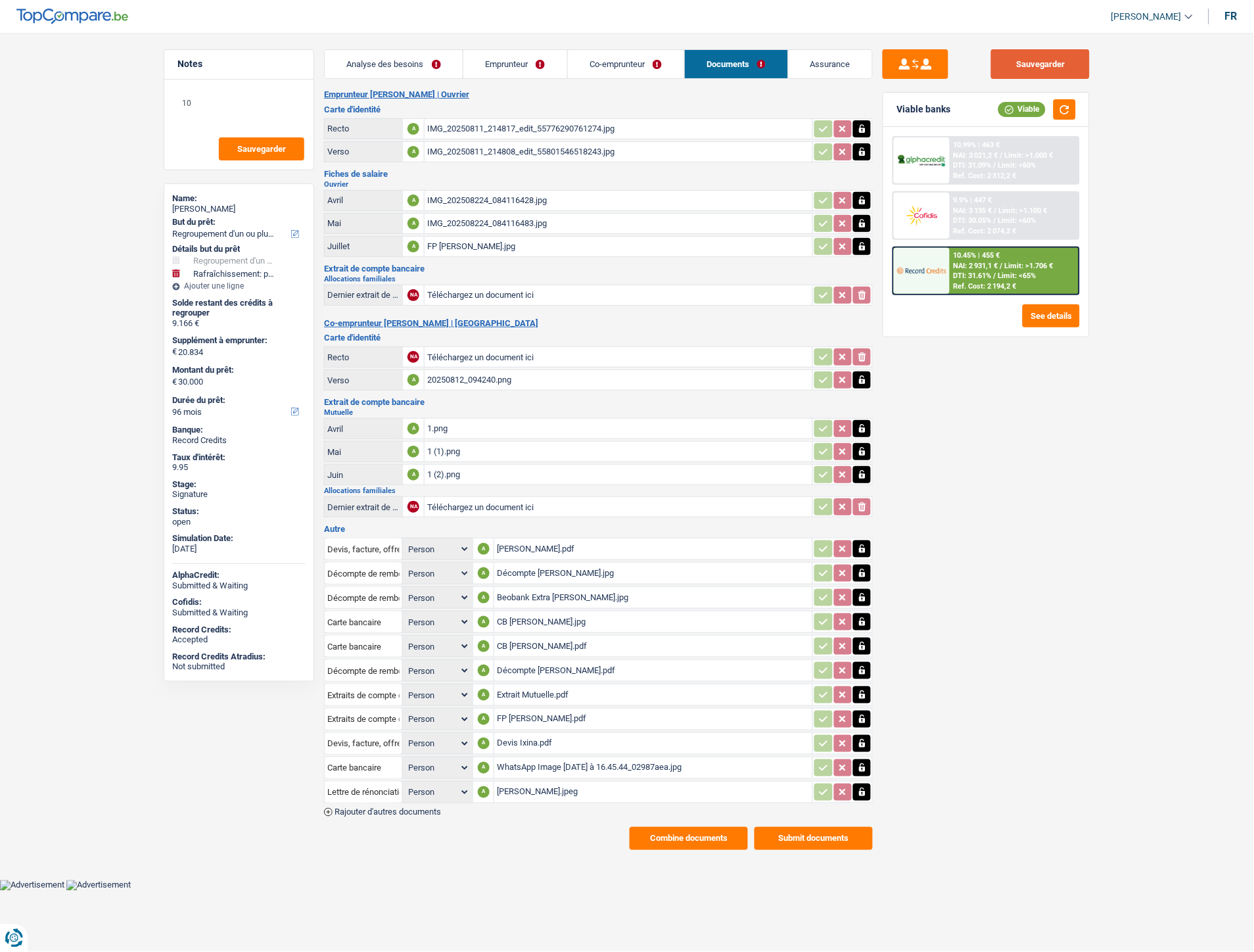
click at [1008, 60] on button "Sauvegarder" at bounding box center [1040, 63] width 99 height 29
click at [650, 827] on button "Combine documents" at bounding box center [688, 838] width 118 height 23
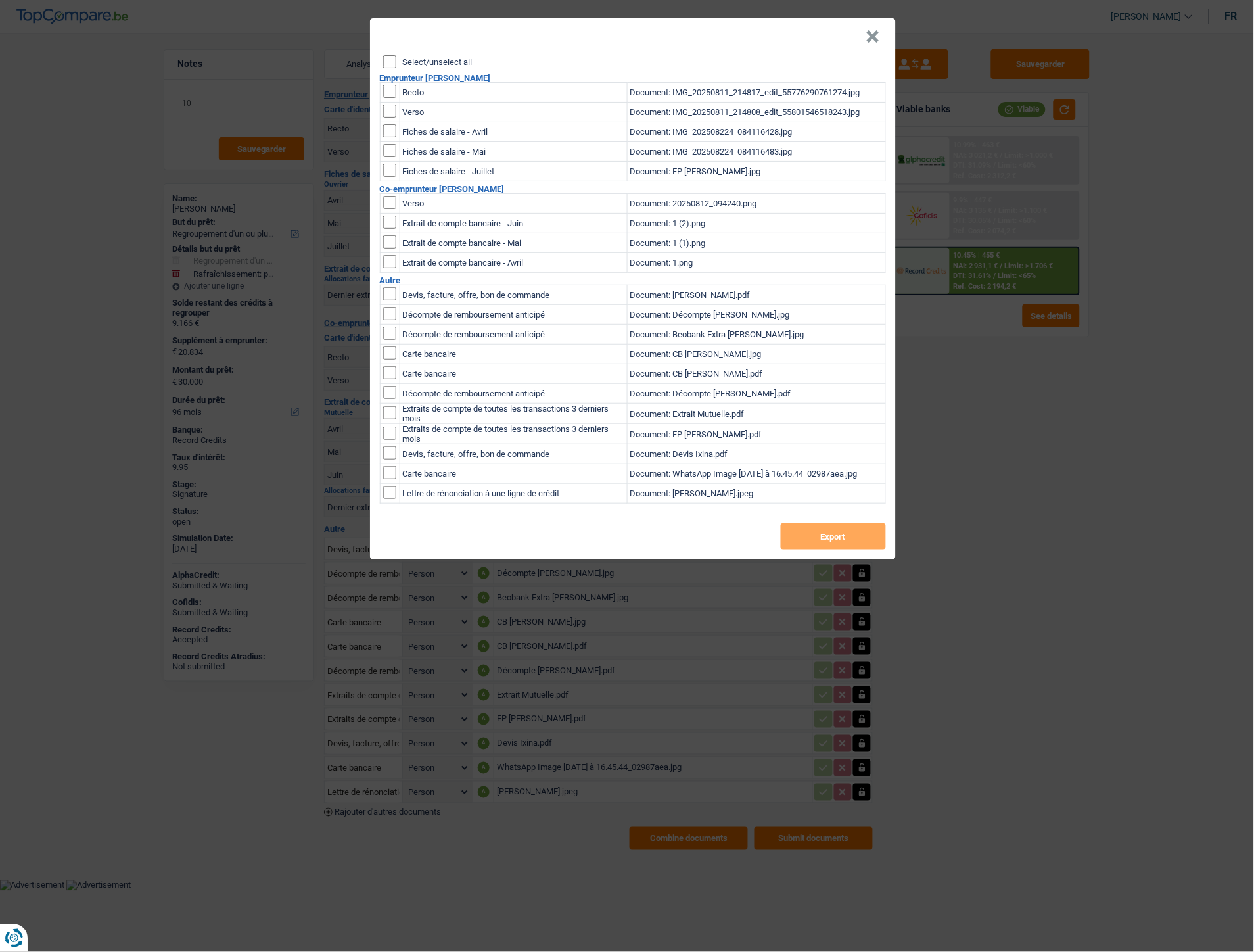
click at [390, 64] on input "Select/unselect all" at bounding box center [389, 61] width 13 height 13
checkbox input "true"
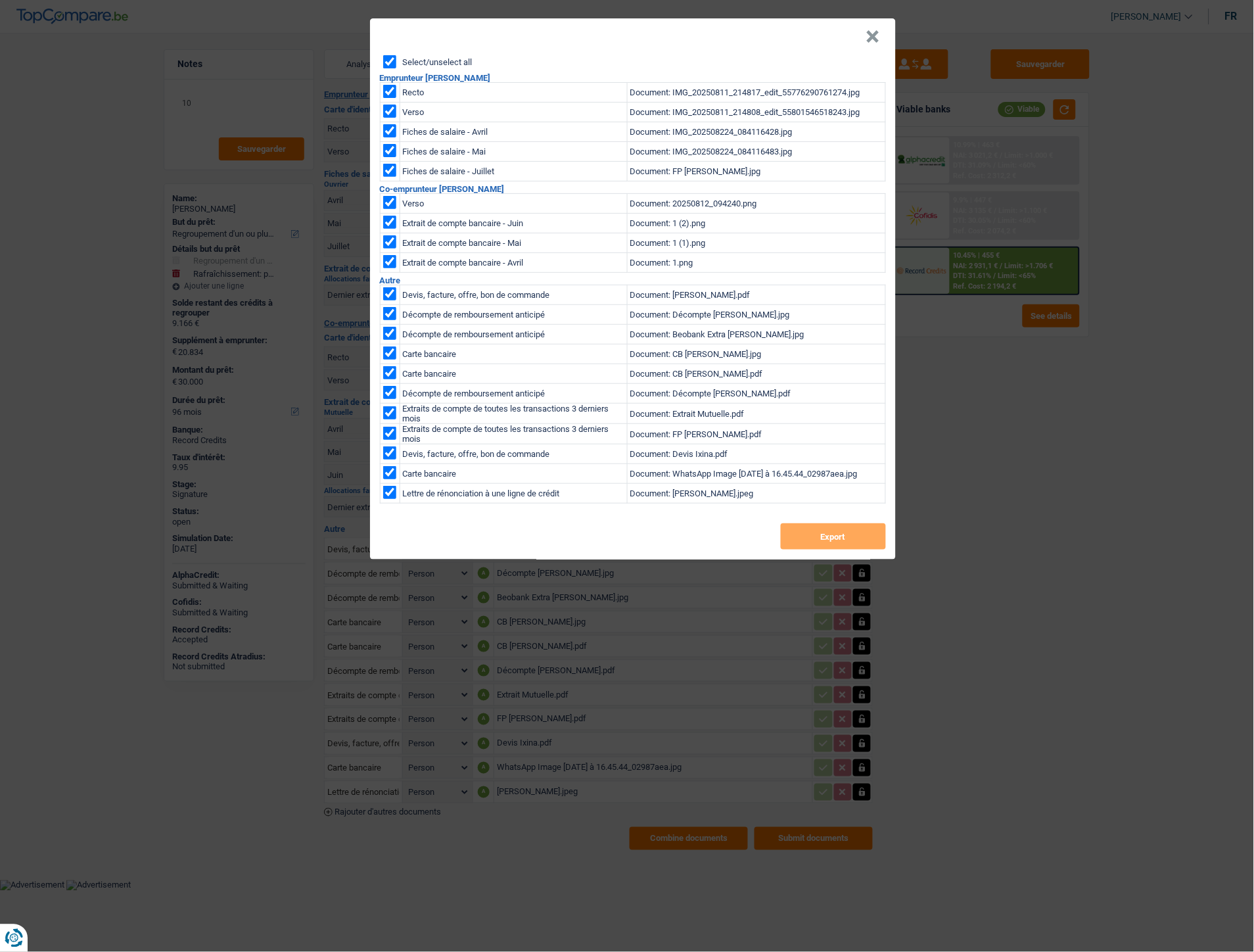
checkbox input "true"
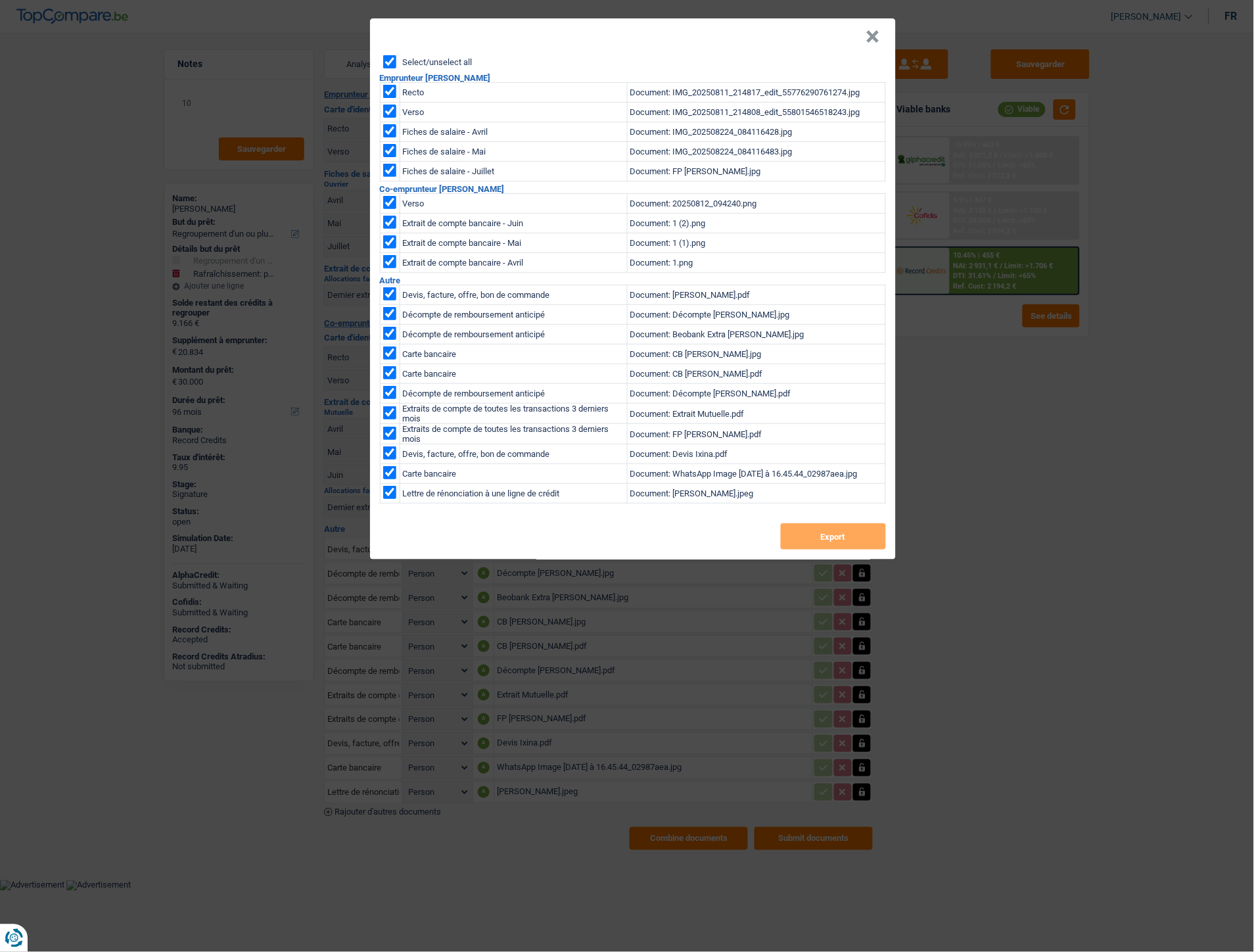
checkbox input "true"
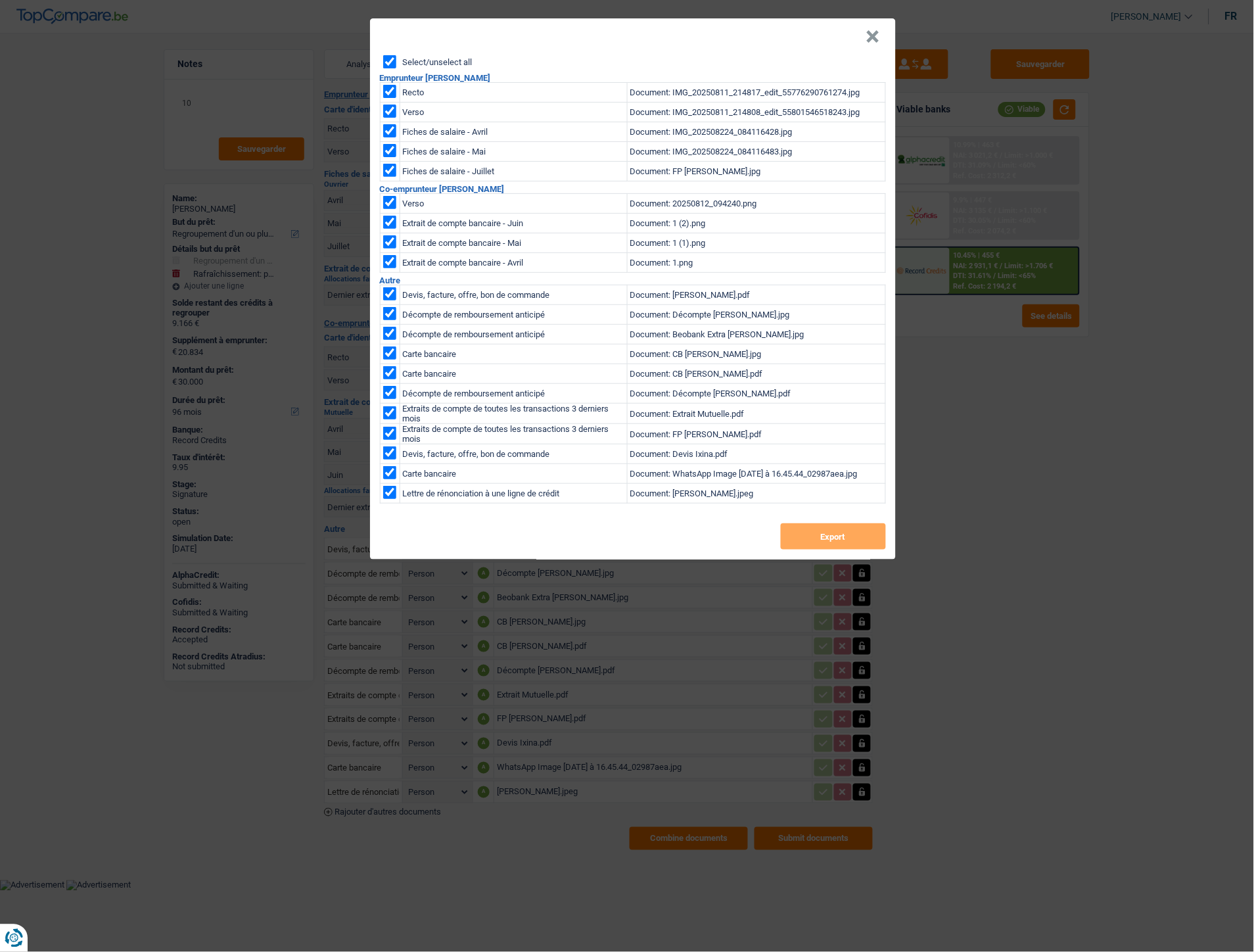
checkbox input "true"
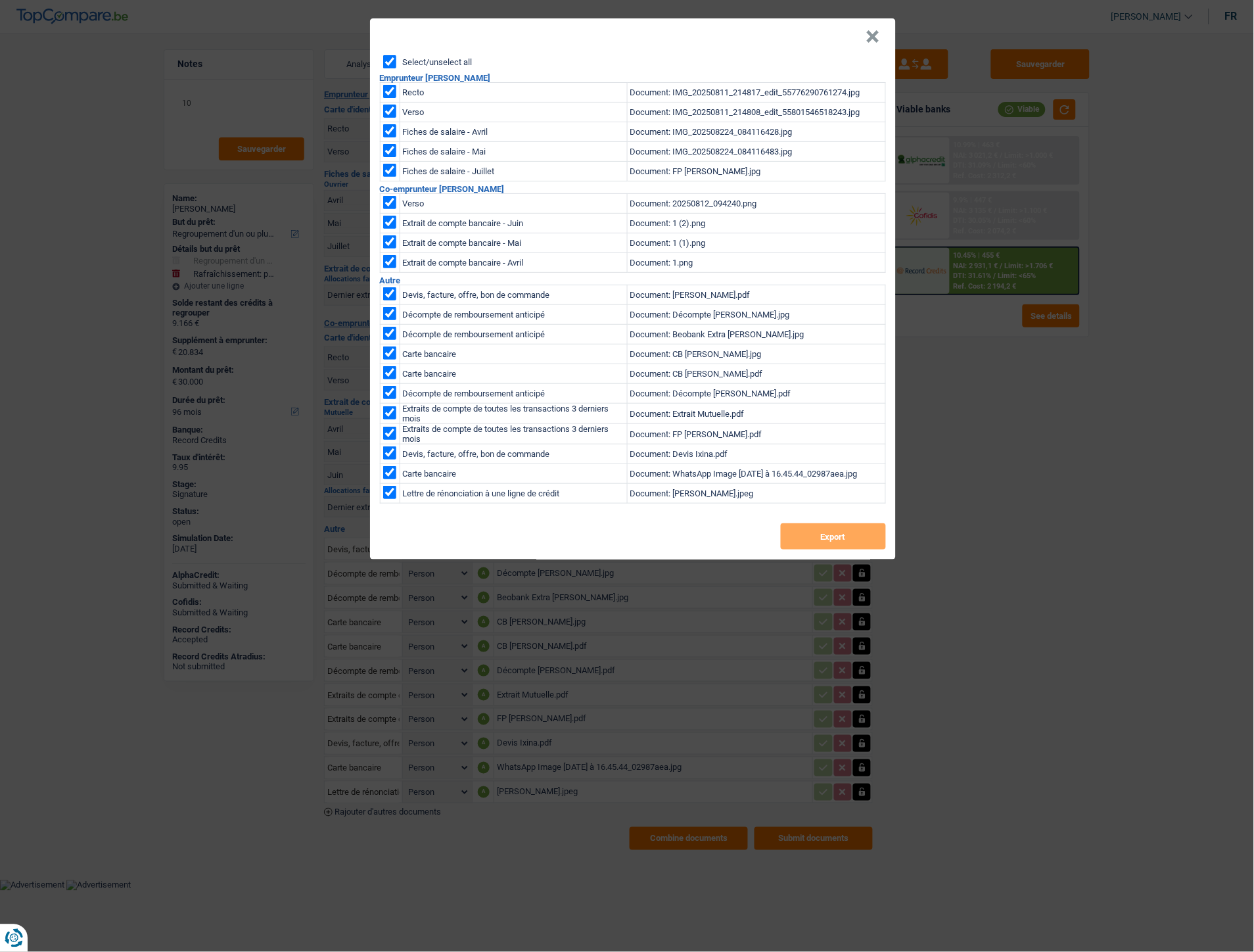
checkbox input "true"
click at [849, 533] on button "Export" at bounding box center [834, 537] width 105 height 27
drag, startPoint x: 877, startPoint y: 36, endPoint x: 796, endPoint y: 9, distance: 85.4
click at [878, 34] on button "×" at bounding box center [874, 36] width 14 height 13
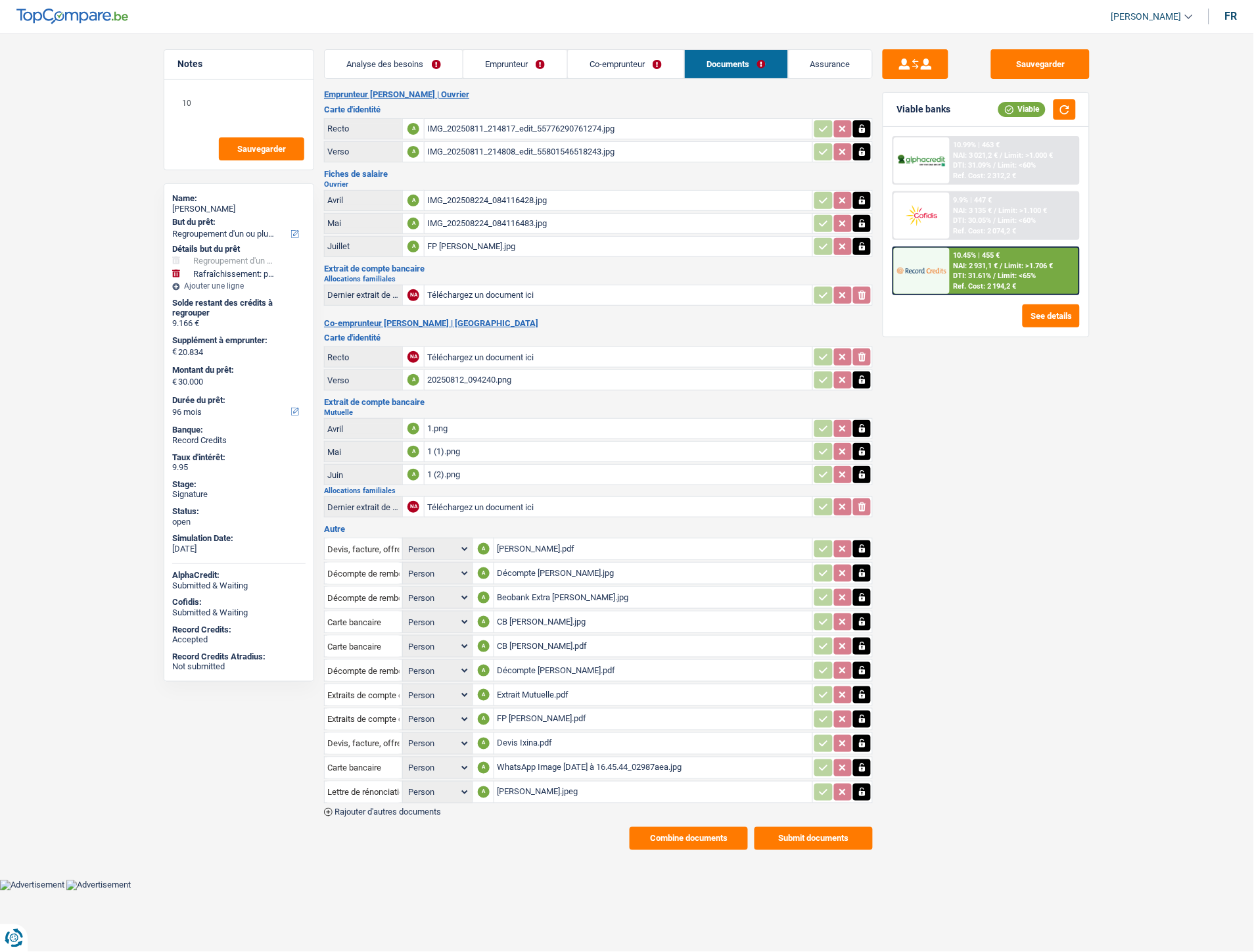
click at [381, 808] on span "Rajouter d'autres documents" at bounding box center [387, 812] width 107 height 9
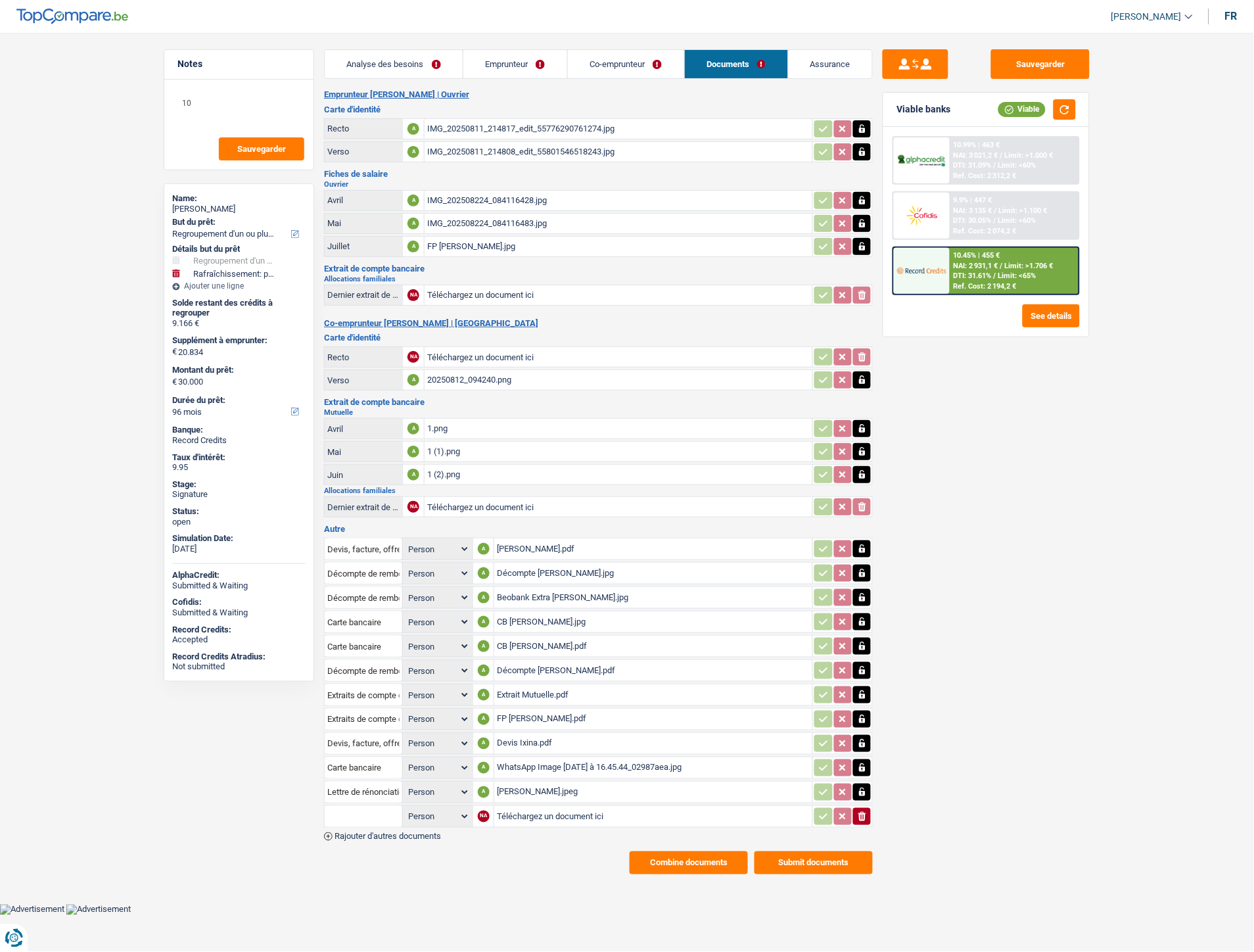
click at [511, 806] on input "Téléchargez un document ici" at bounding box center [653, 816] width 313 height 20
type input "C:\fakepath\mr.pdf"
click at [424, 832] on span "Rajouter d'autres documents" at bounding box center [387, 836] width 107 height 9
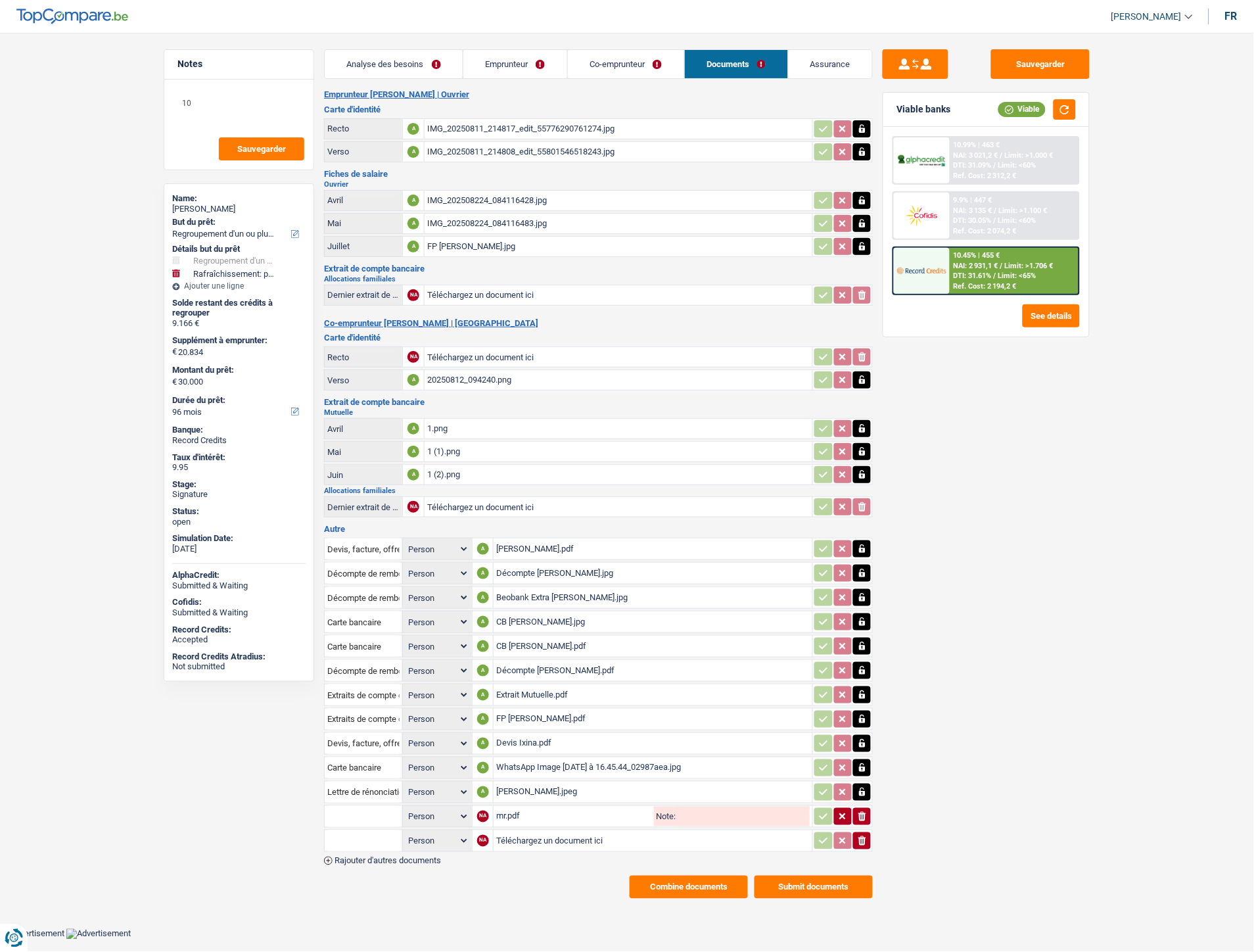
click at [543, 831] on input "Téléchargez un document ici" at bounding box center [652, 841] width 314 height 20
type input "C:\fakepath\mme.pdf"
click at [357, 806] on input "text" at bounding box center [363, 817] width 72 height 21
click at [389, 836] on li "Autre" at bounding box center [399, 842] width 135 height 16
type input "Autre"
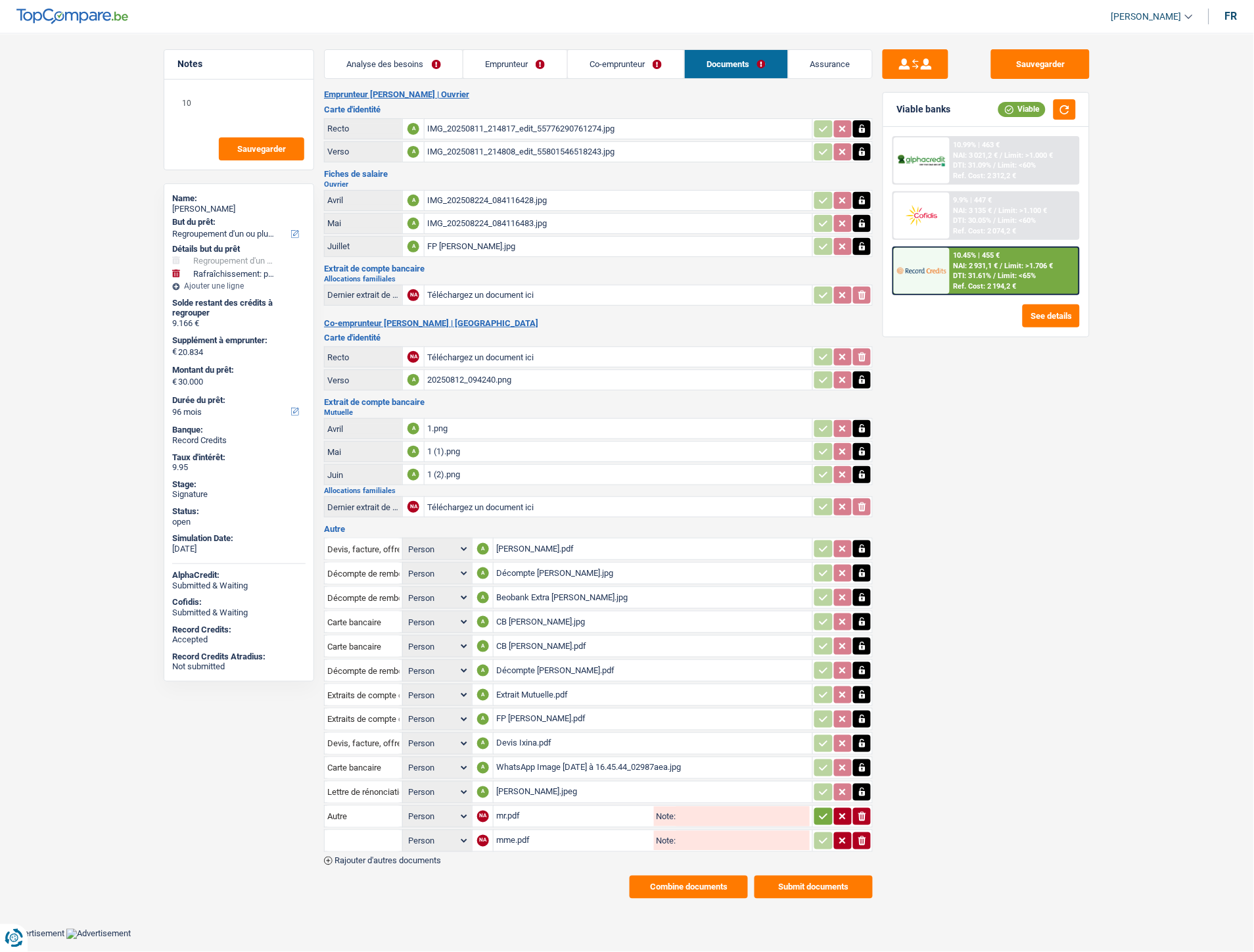
click at [375, 836] on input "text" at bounding box center [363, 841] width 72 height 21
click at [384, 859] on li "Autre" at bounding box center [399, 867] width 135 height 16
type input "Autre"
click at [820, 813] on icon "button" at bounding box center [824, 816] width 9 height 6
click at [819, 836] on button "button" at bounding box center [823, 840] width 18 height 17
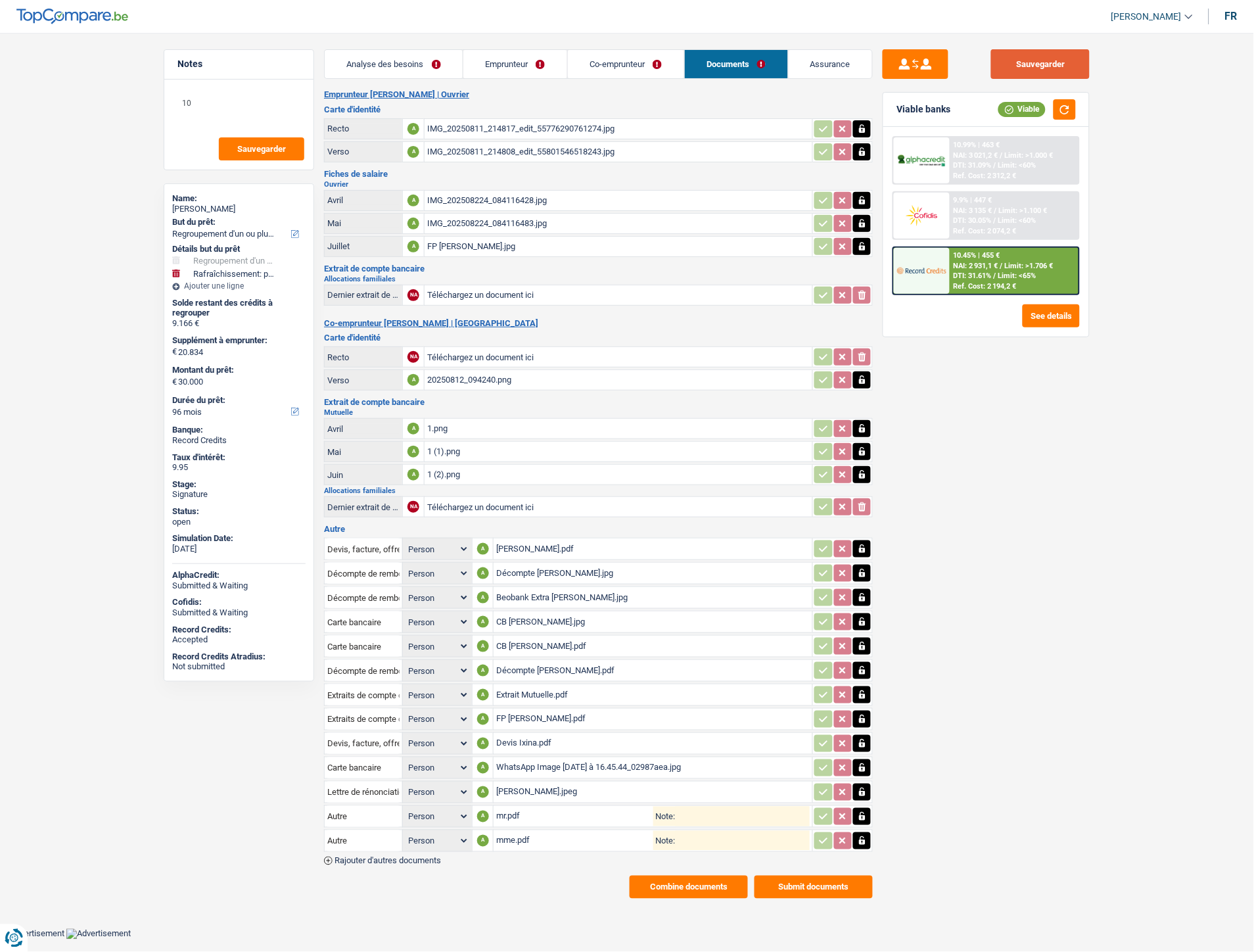
click at [1041, 49] on button "Sauvegarder" at bounding box center [1040, 63] width 99 height 29
click at [722, 876] on button "Combine documents" at bounding box center [688, 887] width 118 height 23
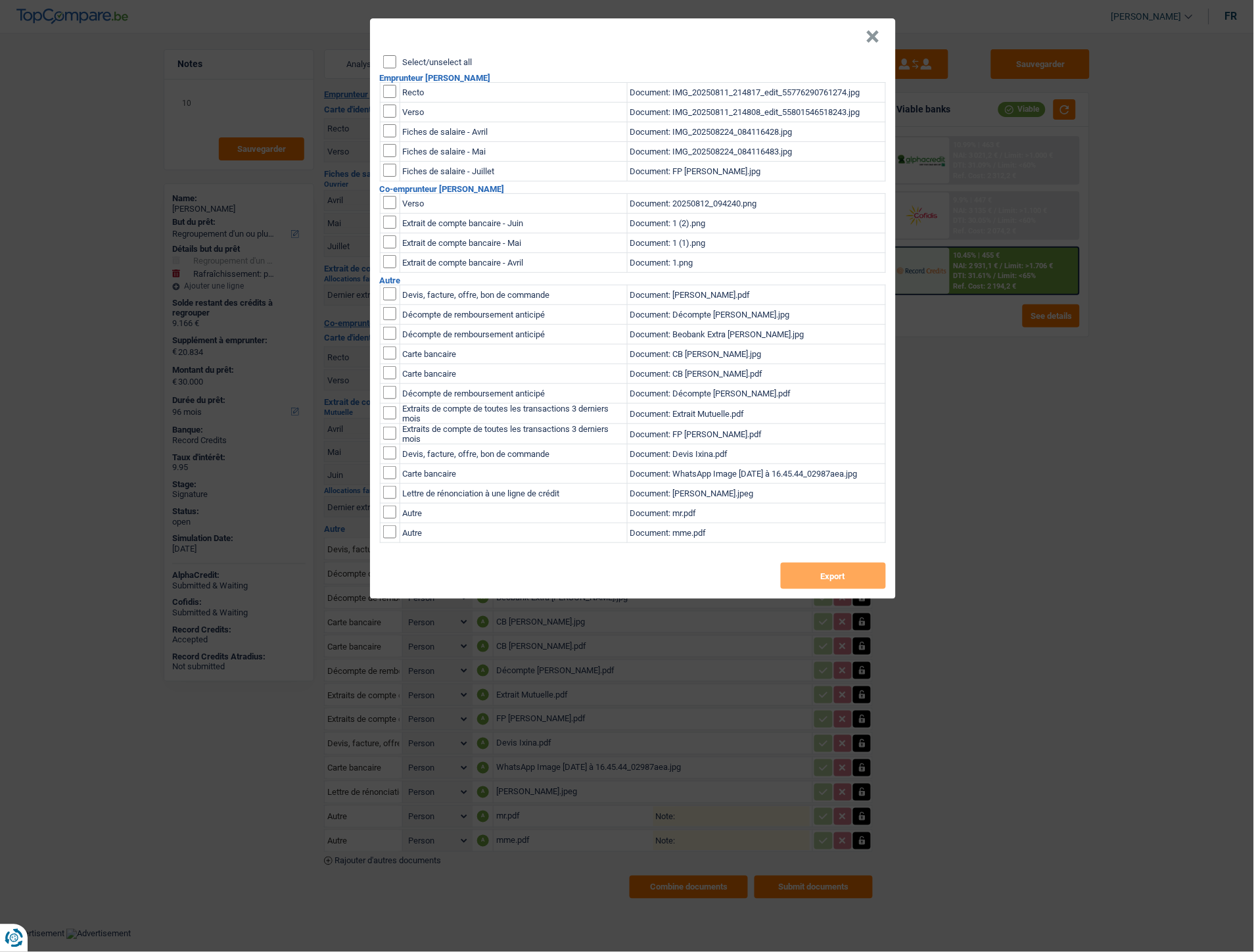
click at [390, 64] on input "Select/unselect all" at bounding box center [389, 61] width 13 height 13
checkbox input "true"
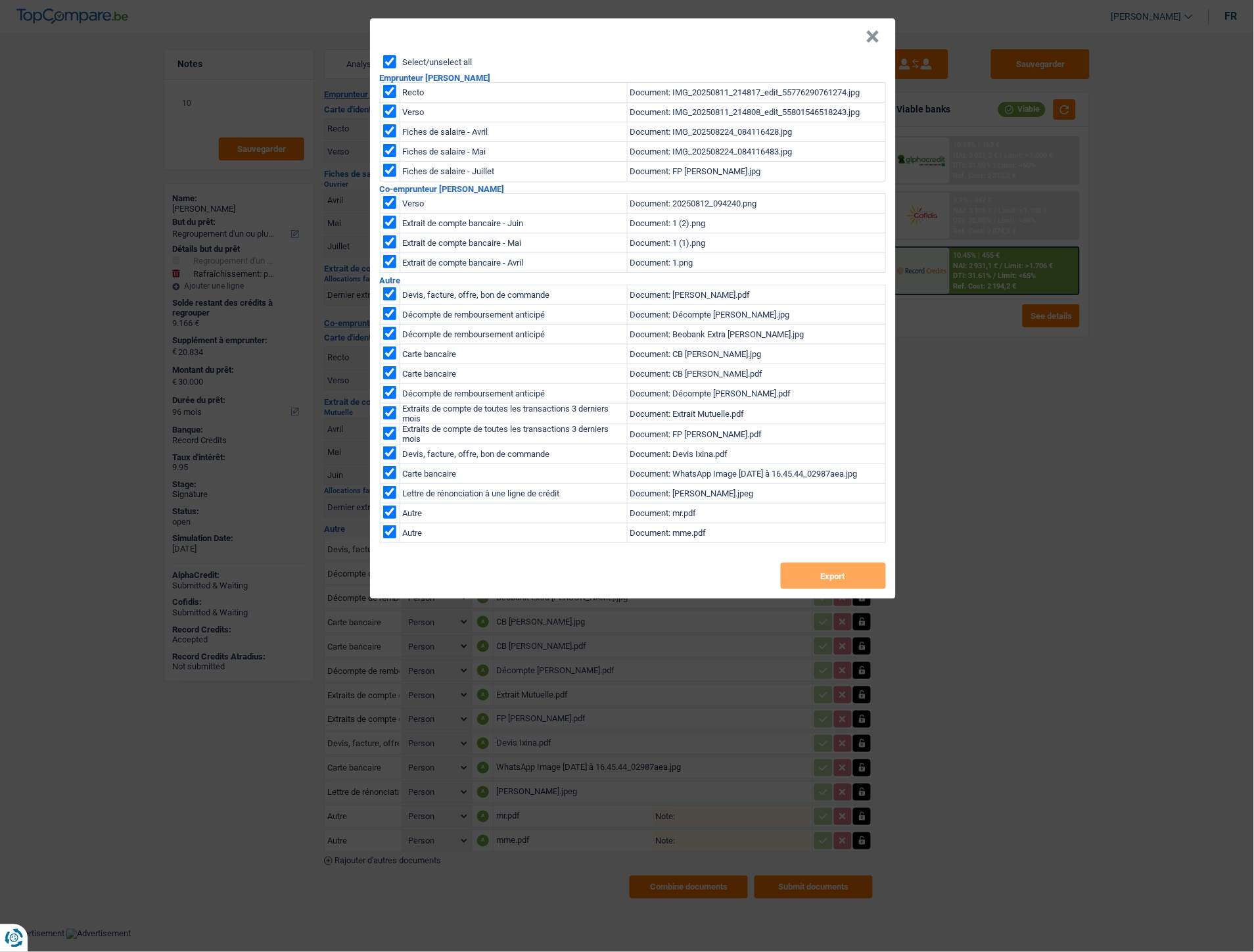
checkbox input "true"
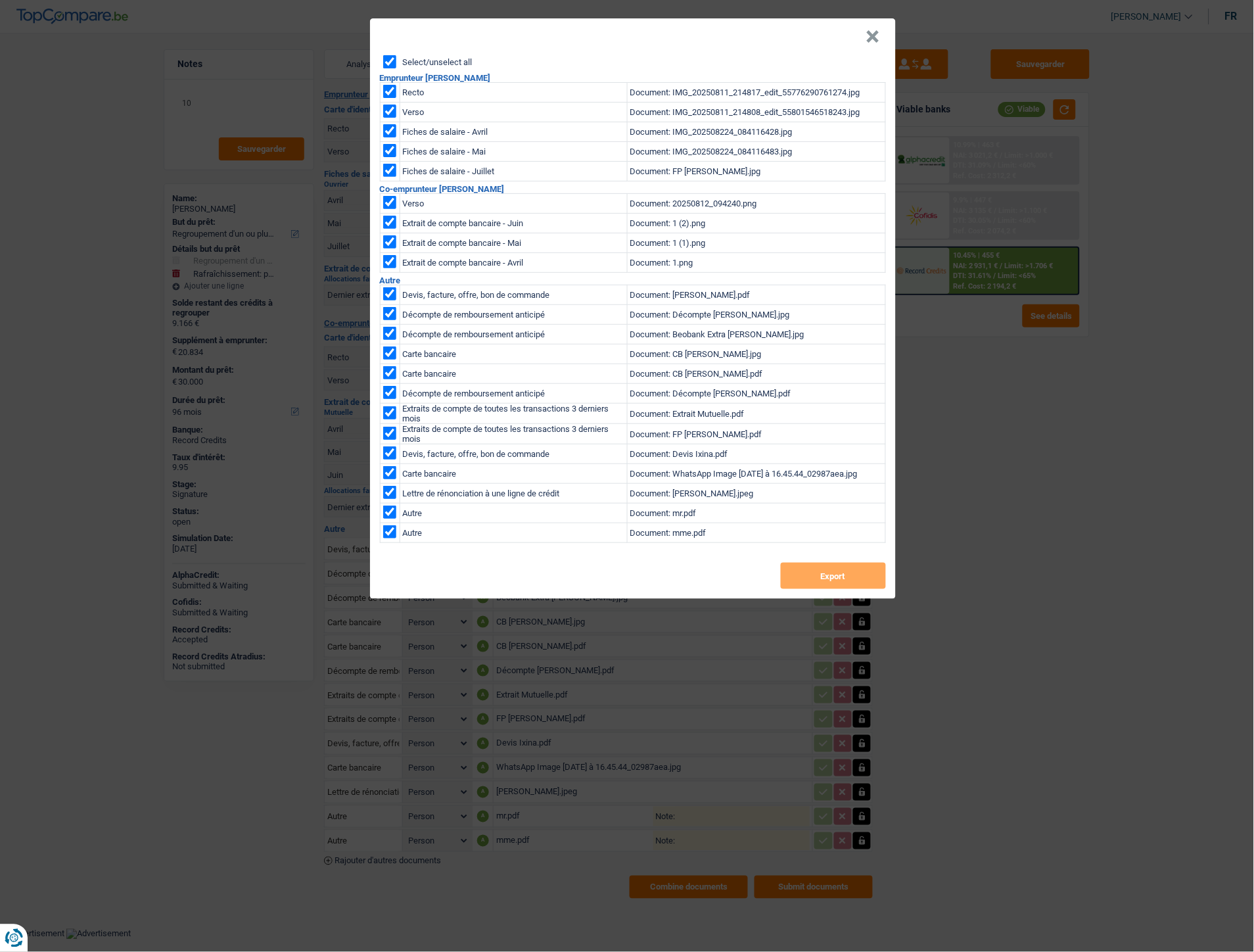
checkbox input "true"
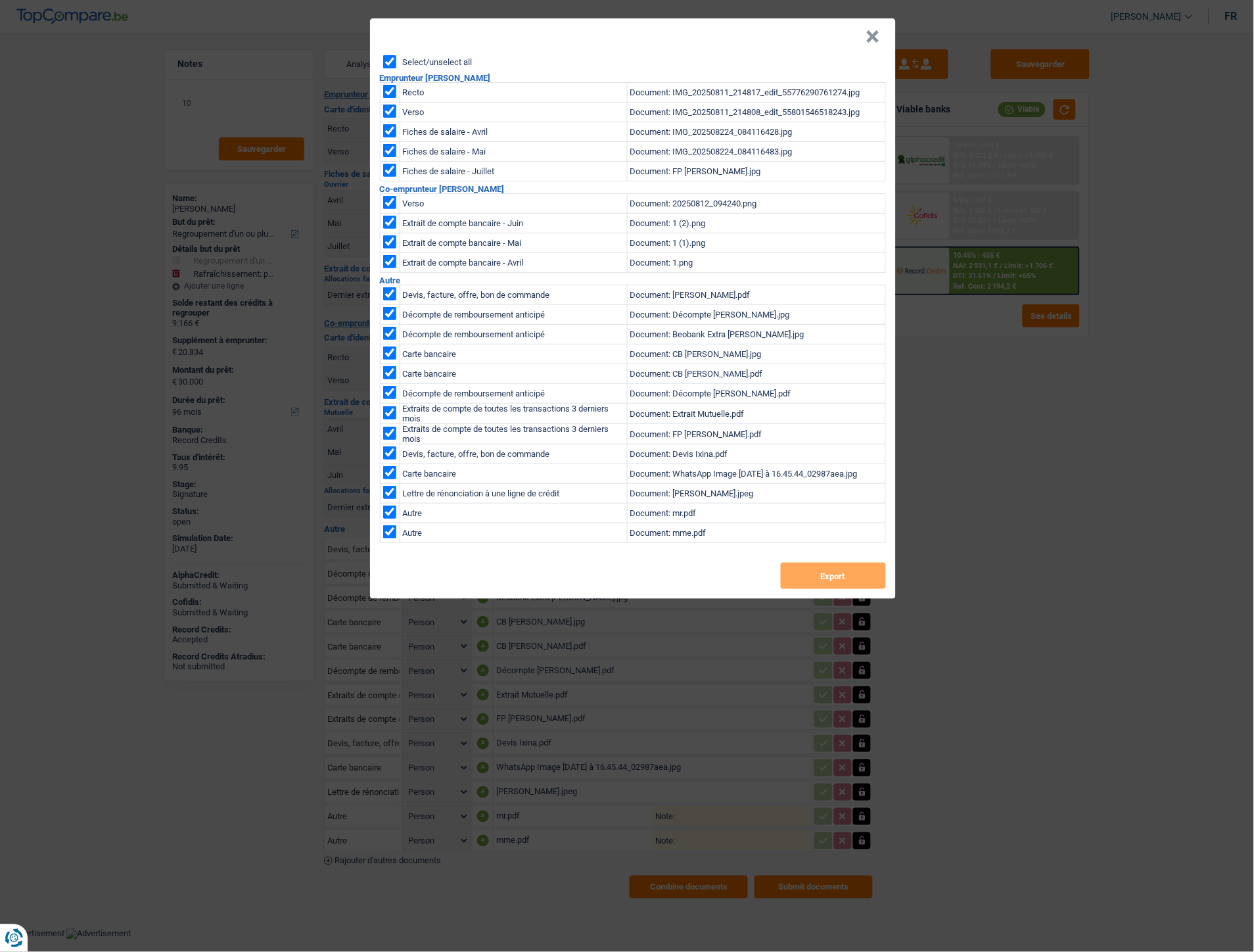
checkbox input "true"
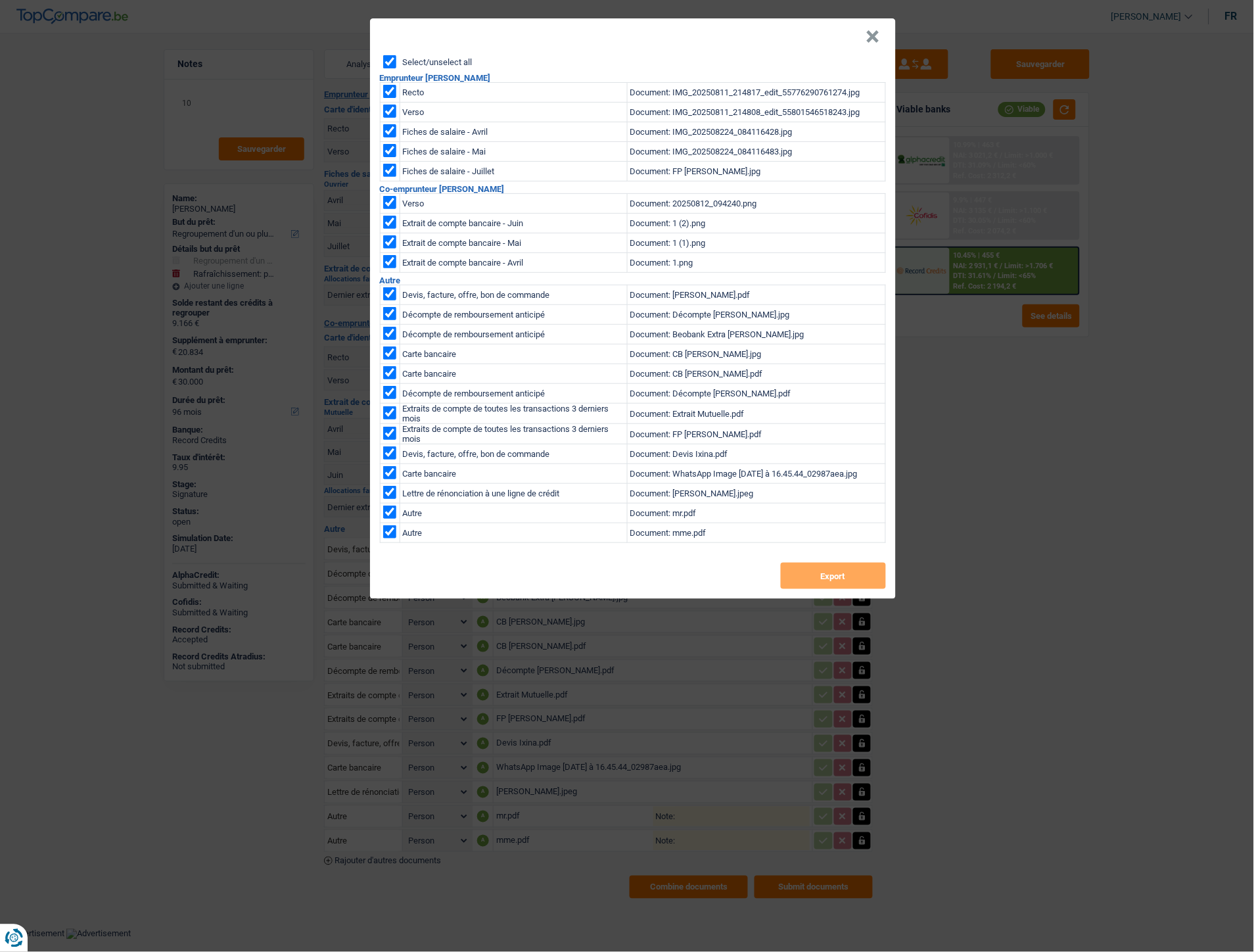
checkbox input "true"
click at [852, 567] on button "Export" at bounding box center [834, 576] width 105 height 27
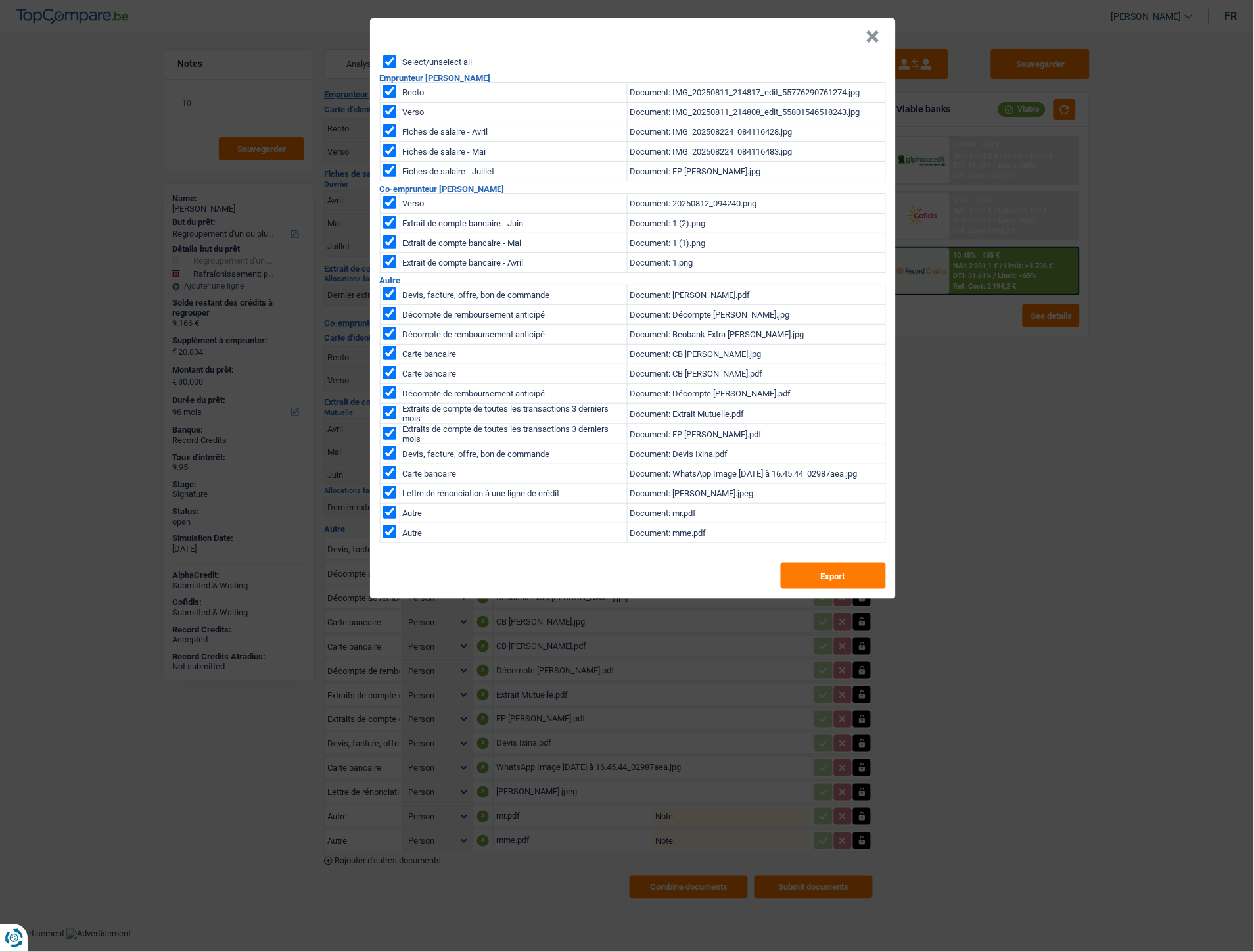
click at [876, 39] on button "×" at bounding box center [874, 36] width 14 height 13
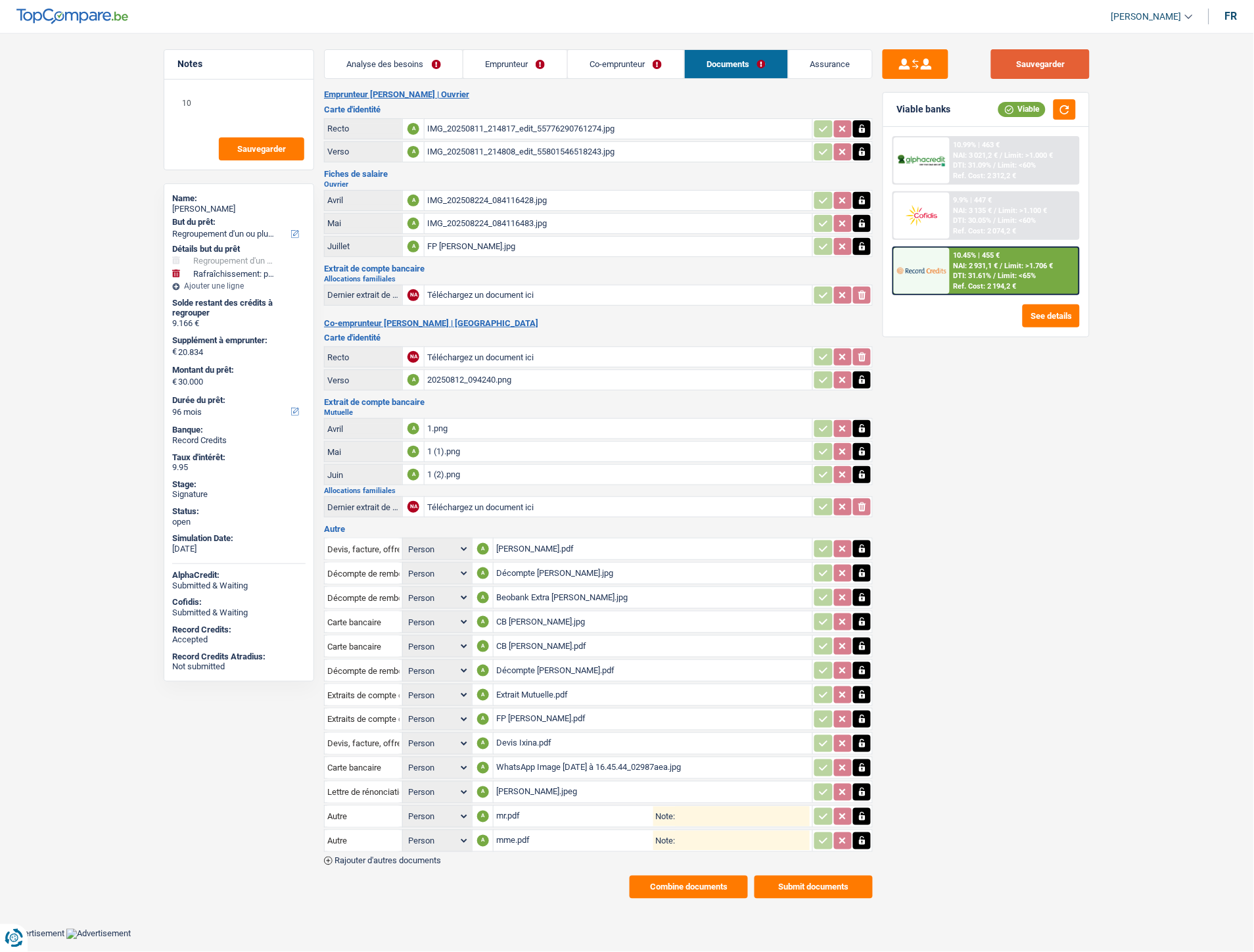
click at [1043, 57] on button "Sauvegarder" at bounding box center [1040, 63] width 99 height 29
